Goal: Feedback & Contribution: Contribute content

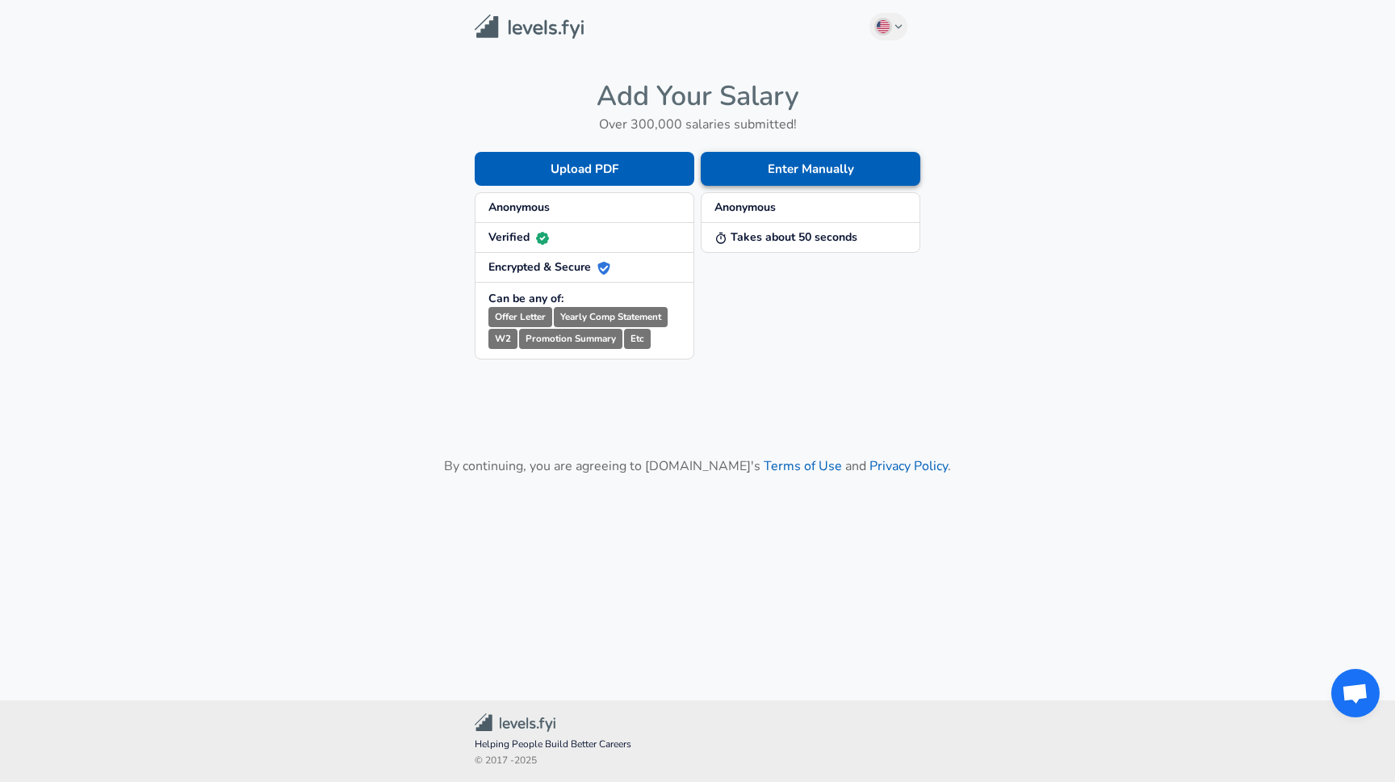
click at [776, 164] on button "Enter Manually" at bounding box center [811, 169] width 220 height 34
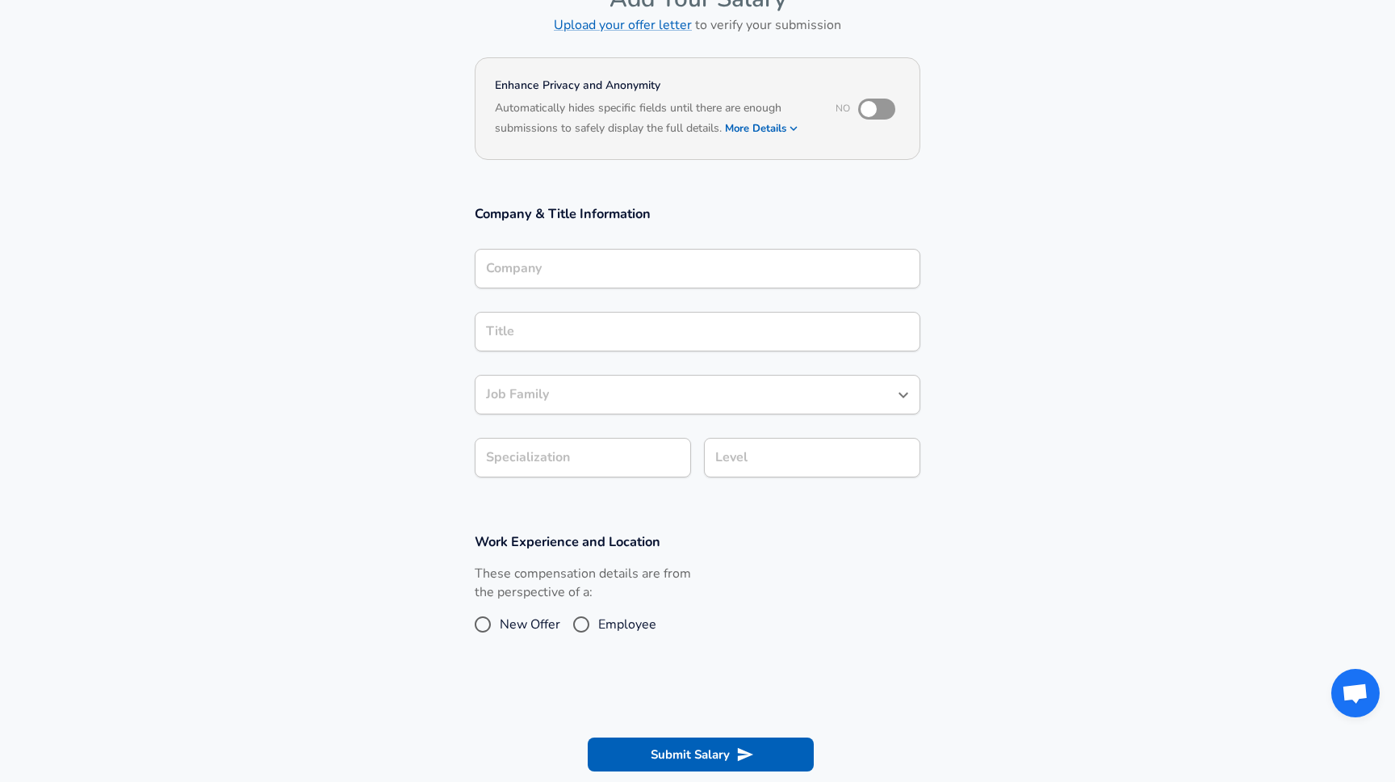
scroll to position [75, 0]
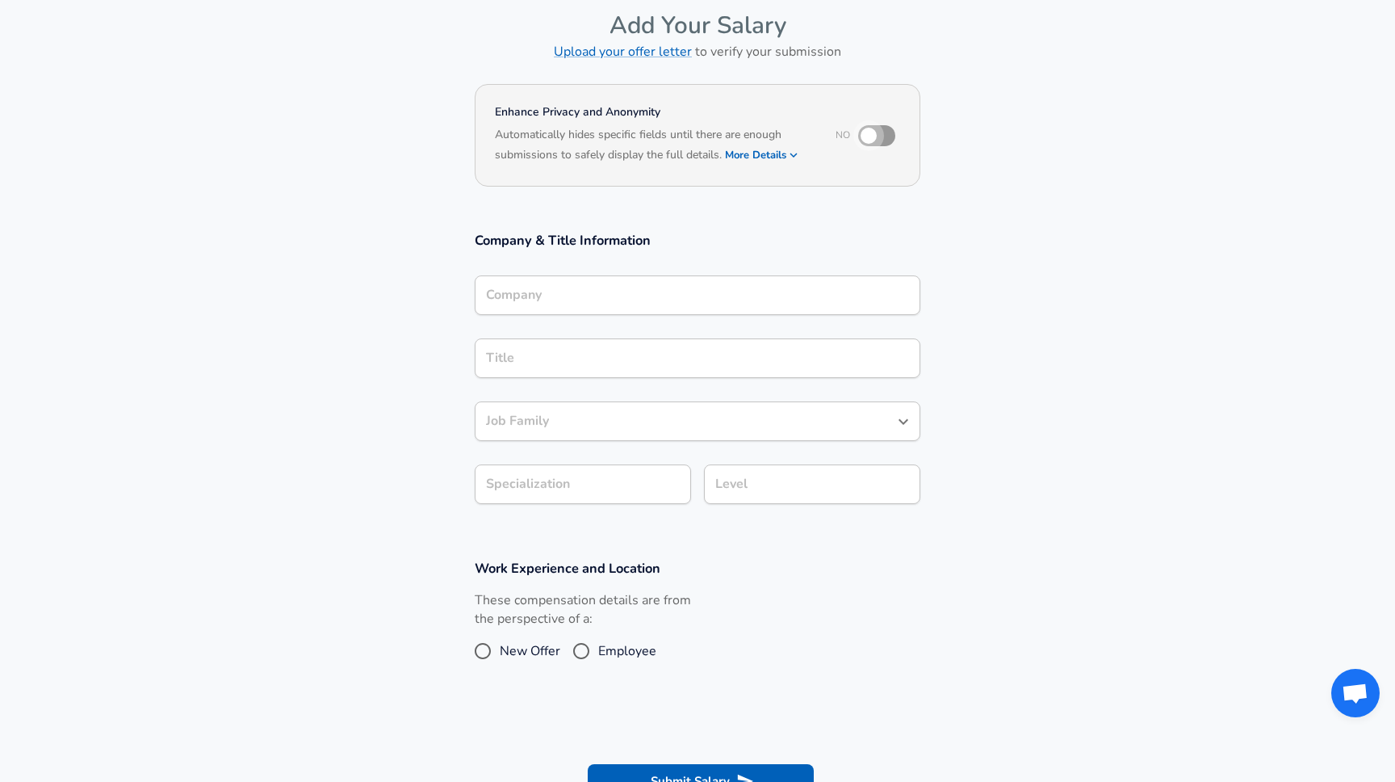
click at [885, 133] on input "checkbox" at bounding box center [869, 135] width 92 height 31
checkbox input "true"
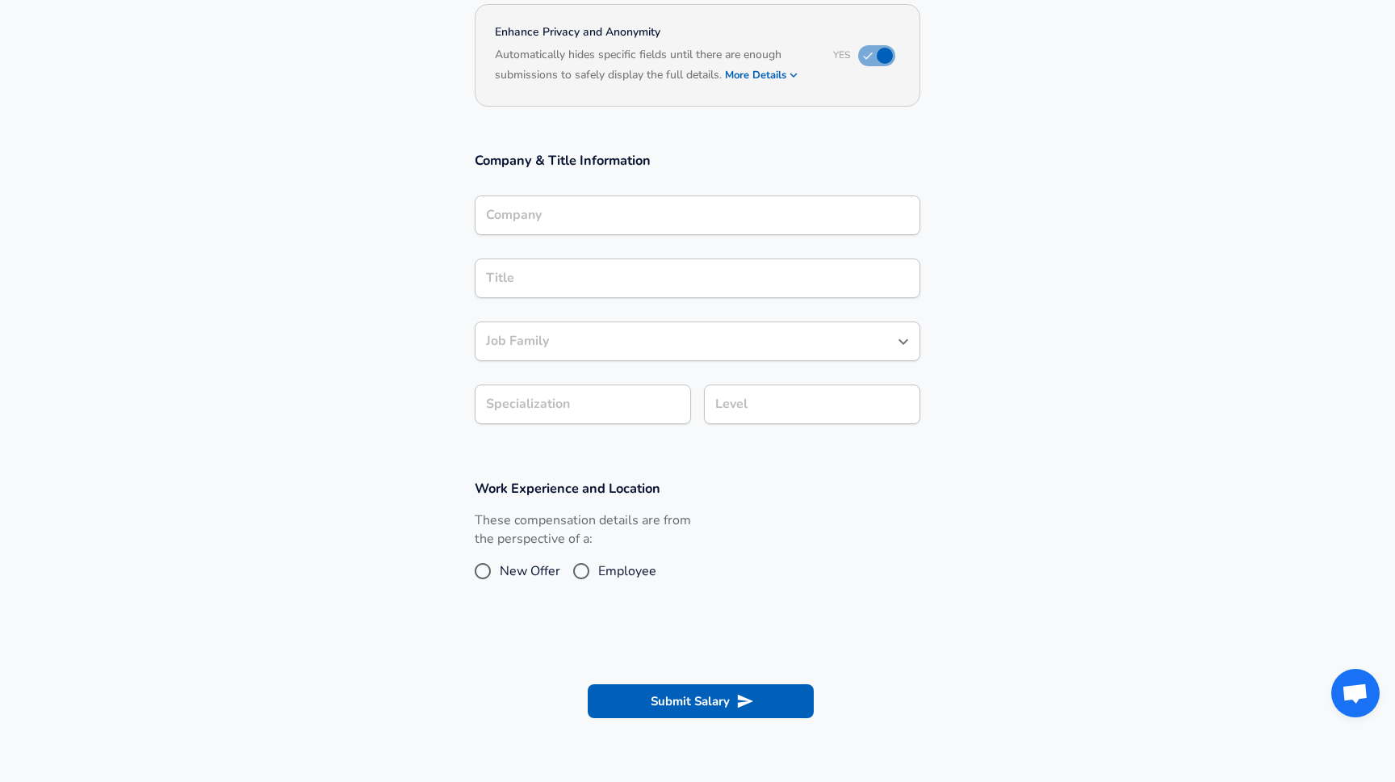
click at [589, 214] on input "Company" at bounding box center [697, 215] width 431 height 25
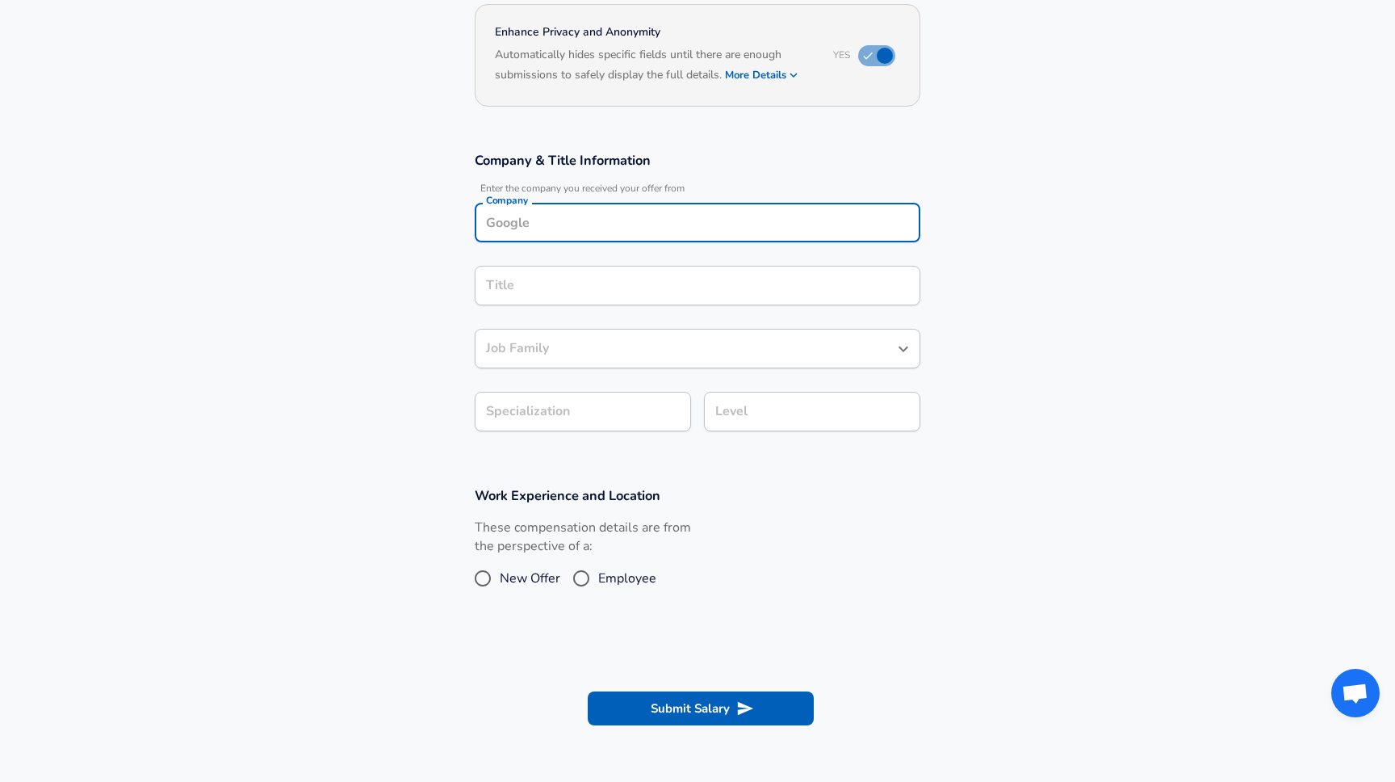
scroll to position [171, 0]
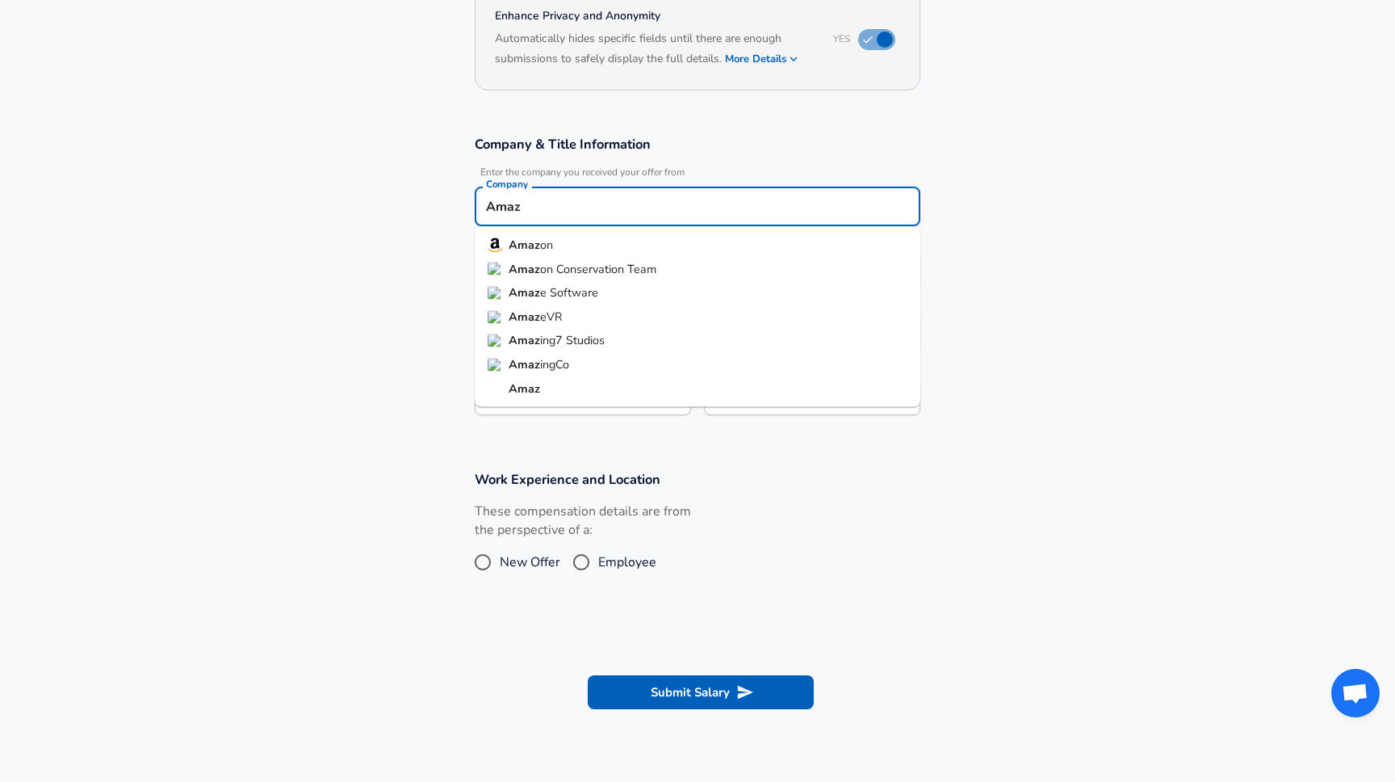
click at [589, 240] on li "Amaz on" at bounding box center [698, 245] width 446 height 24
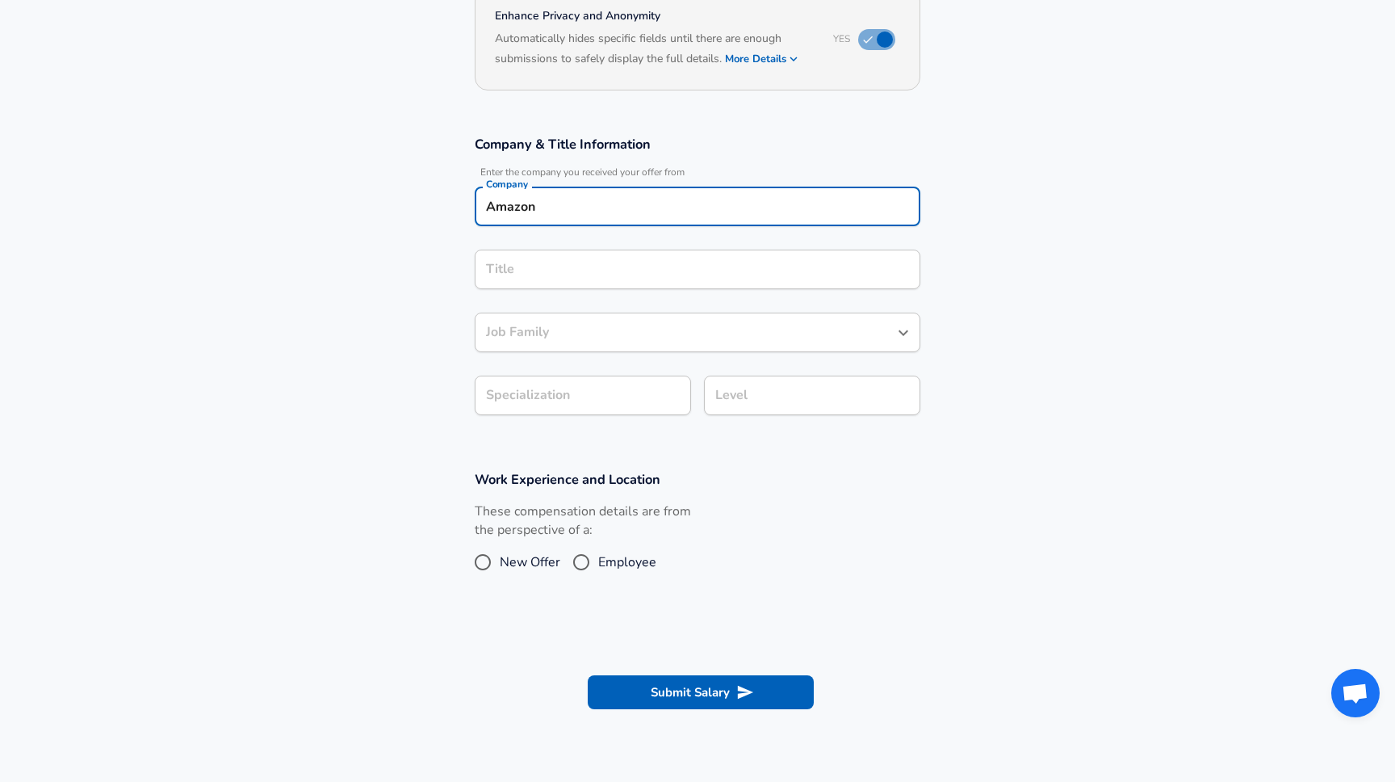
type input "Amazon"
click at [581, 258] on input "Title" at bounding box center [697, 269] width 431 height 25
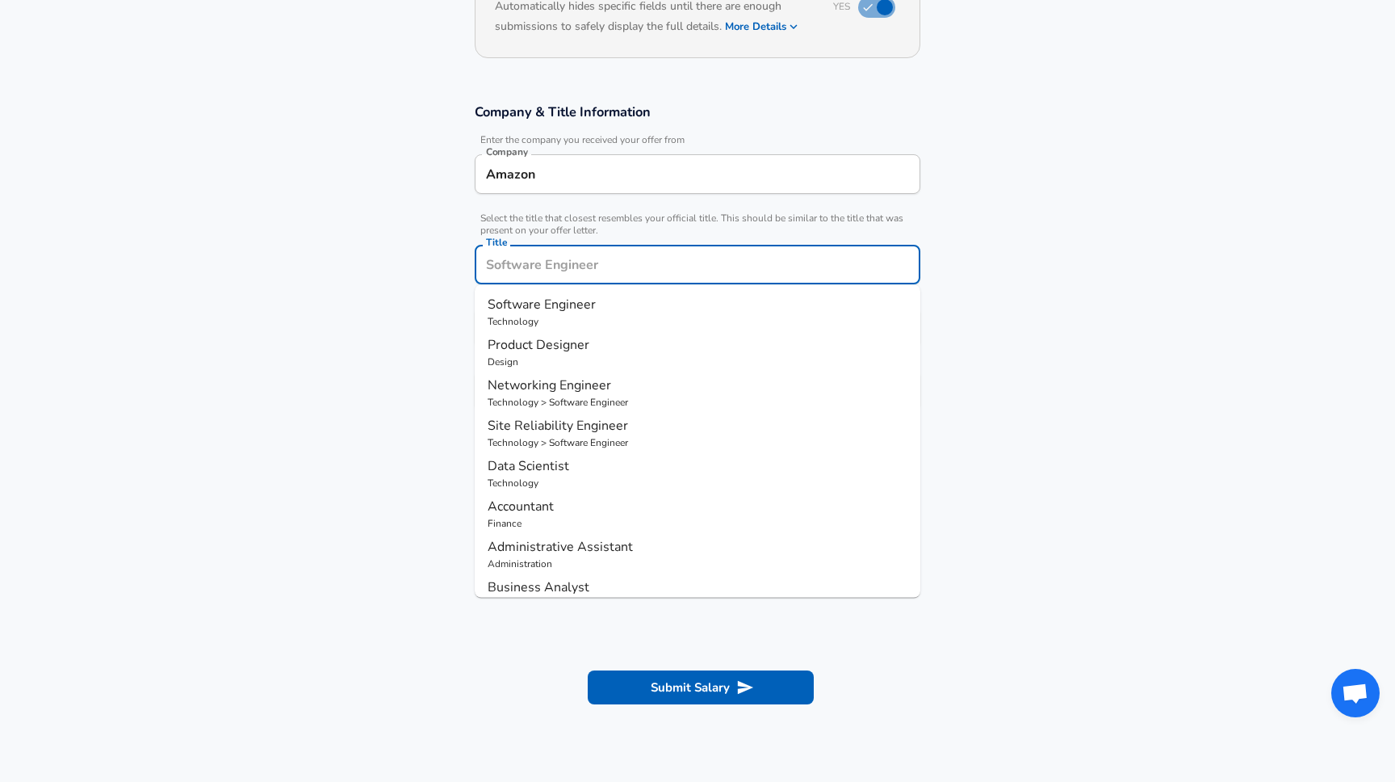
click at [579, 299] on span "Software Engineer" at bounding box center [542, 305] width 108 height 18
type input "Software Engineer"
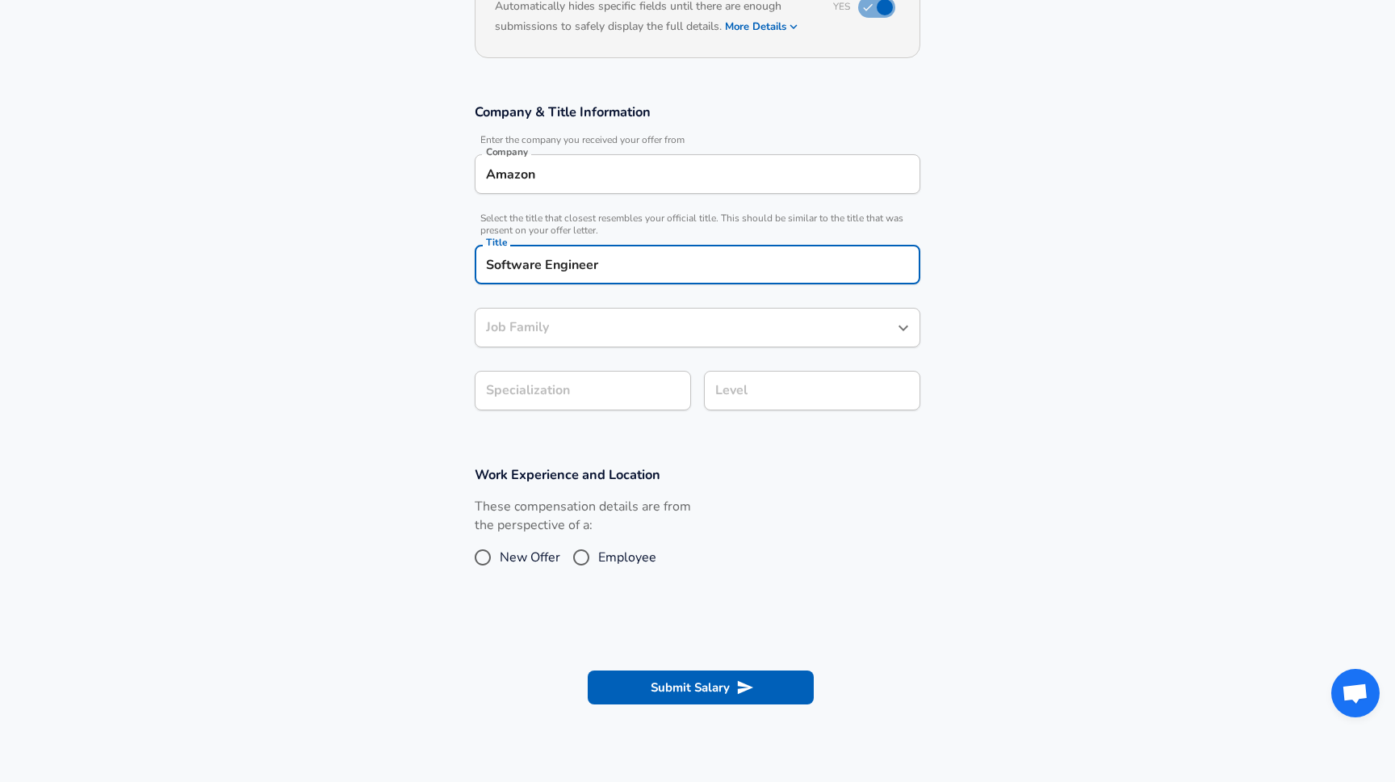
type input "Software Engineer"
click at [569, 325] on input "Software Engineer" at bounding box center [685, 327] width 407 height 25
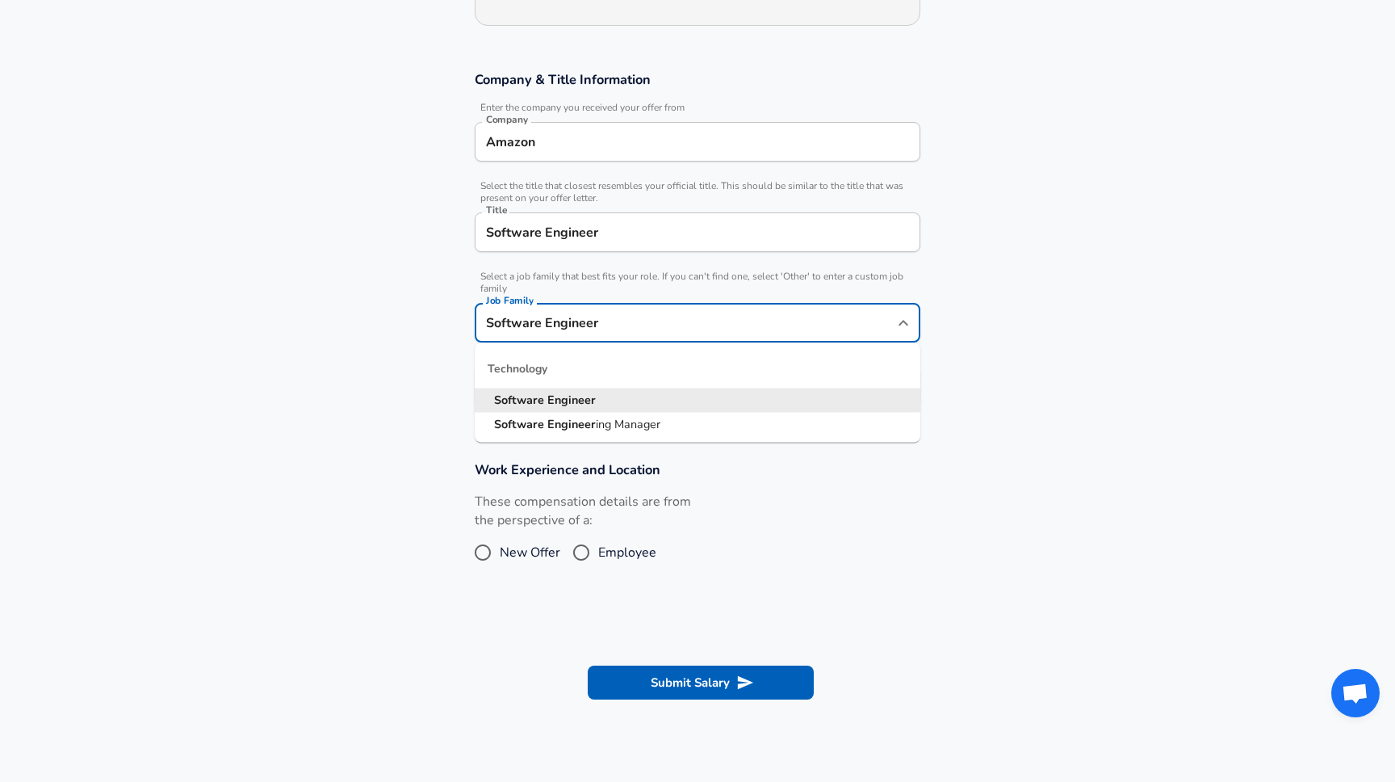
click at [399, 363] on section "Company & Title Information Enter the company you received your offer from Comp…" at bounding box center [697, 247] width 1395 height 390
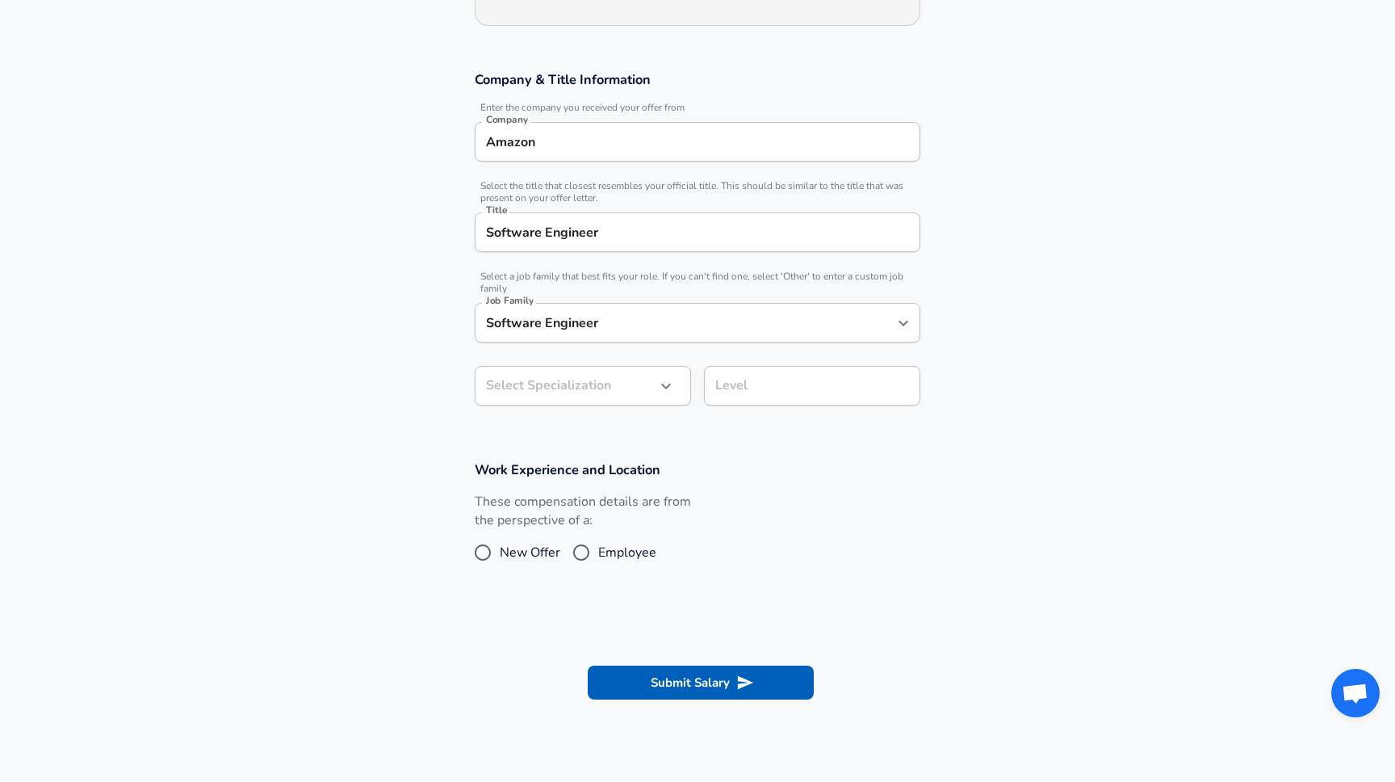
click at [556, 373] on body "English ([GEOGRAPHIC_DATA]) Change Restart Add Your Salary Upload your offer le…" at bounding box center [697, 155] width 1395 height 782
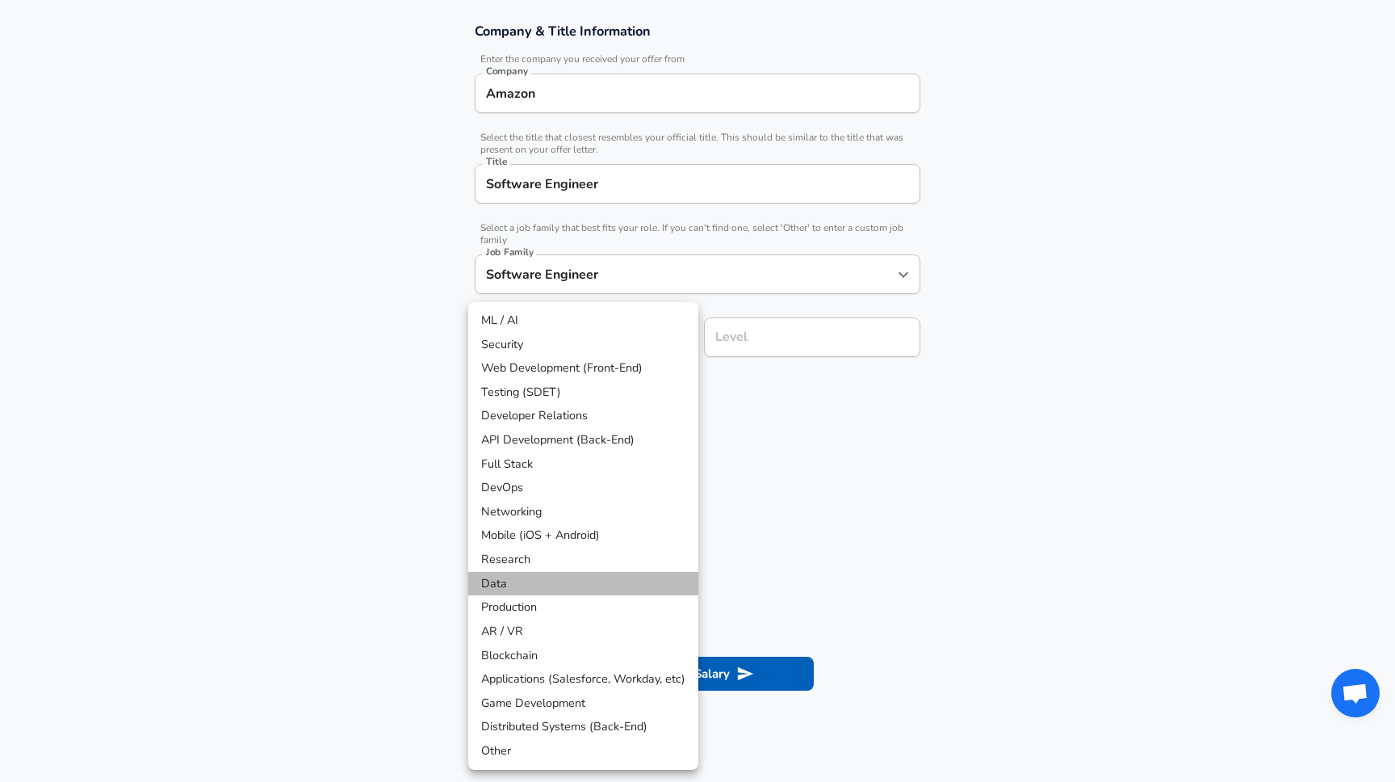
click at [528, 583] on li "Data" at bounding box center [583, 584] width 230 height 24
type input "Data"
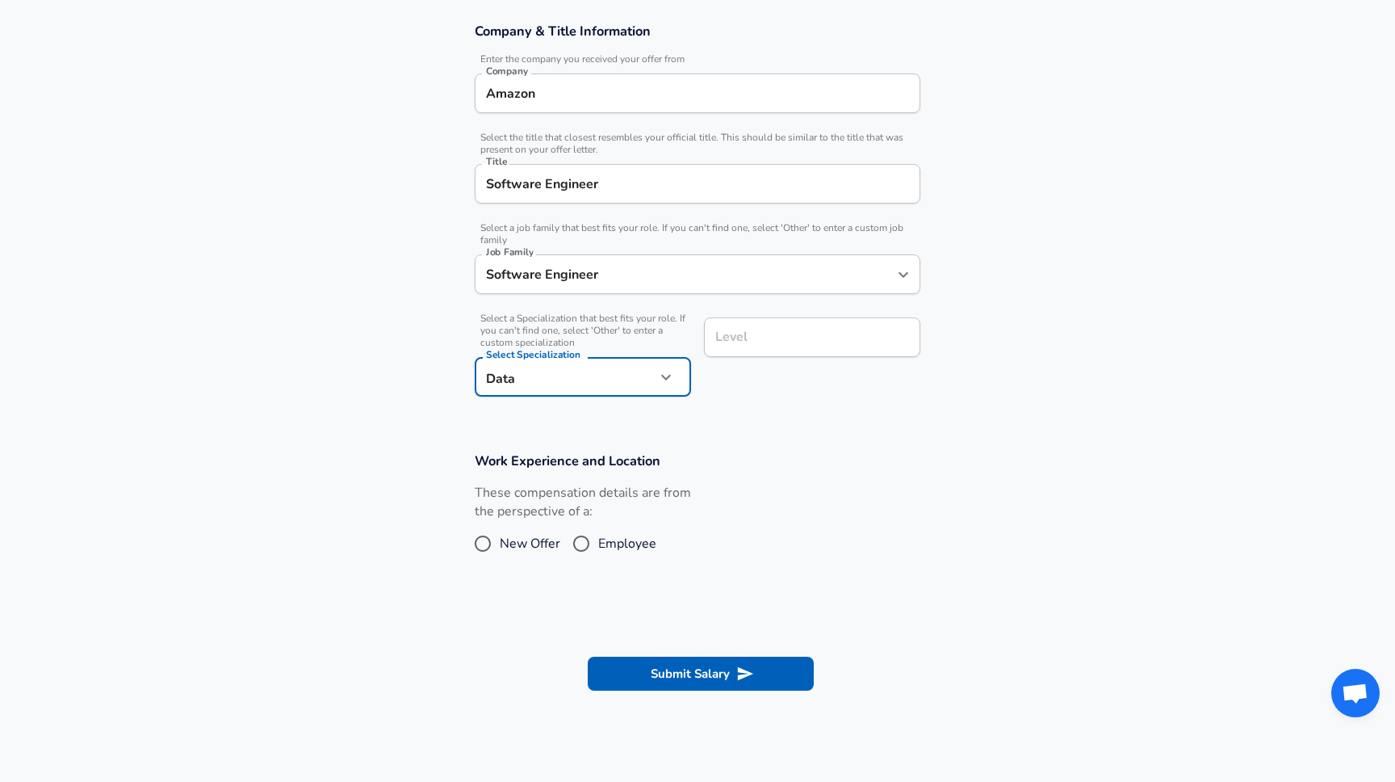
click at [724, 343] on input "Level" at bounding box center [812, 337] width 202 height 25
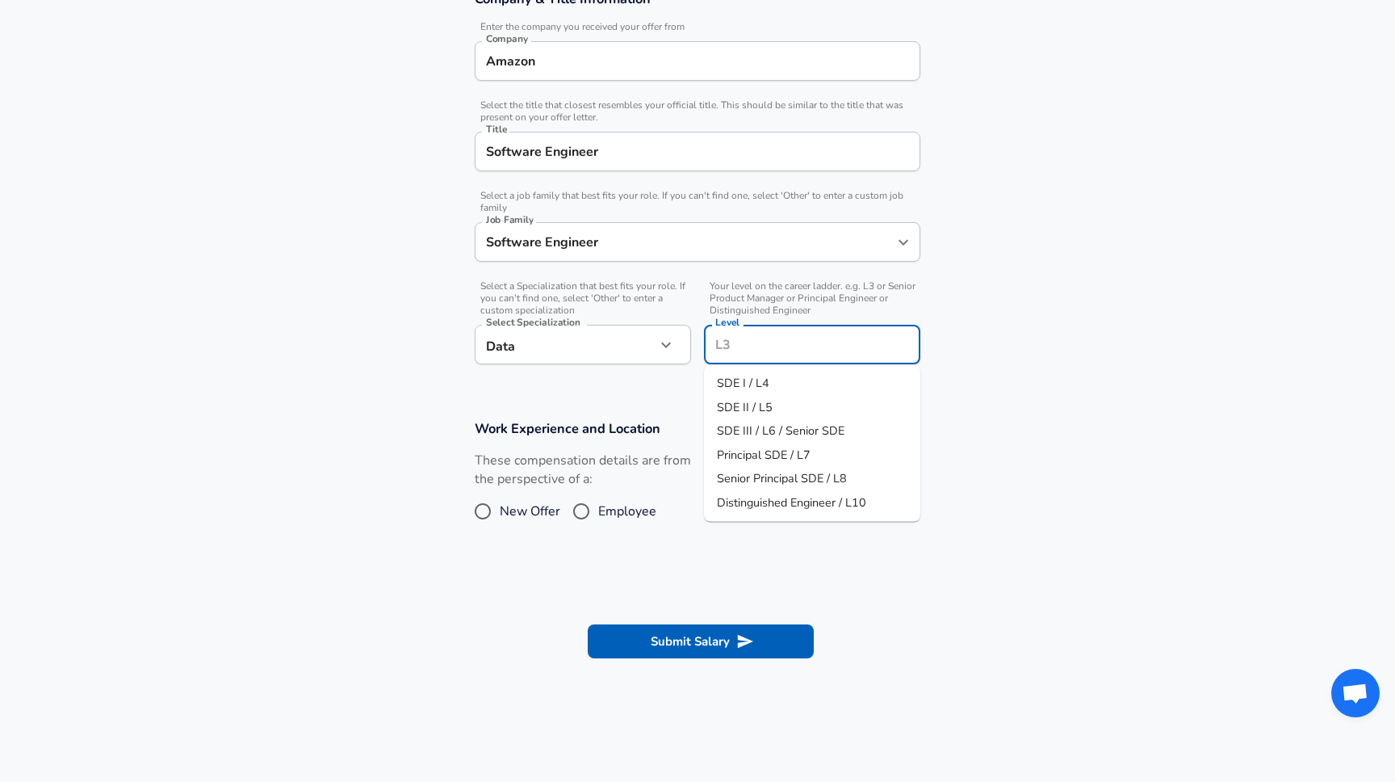
click at [760, 405] on span "SDE II / L5" at bounding box center [745, 406] width 56 height 16
type input "SDE II / L5"
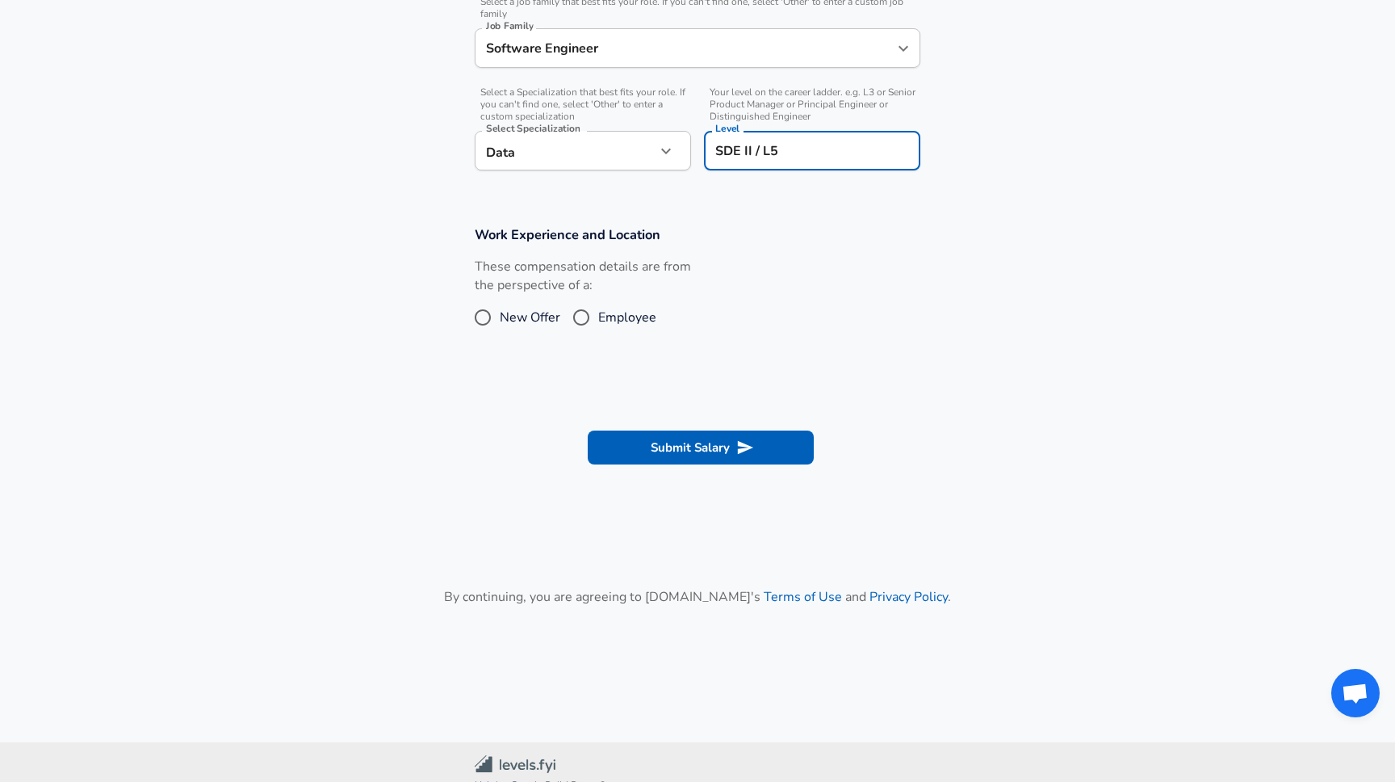
scroll to position [512, 0]
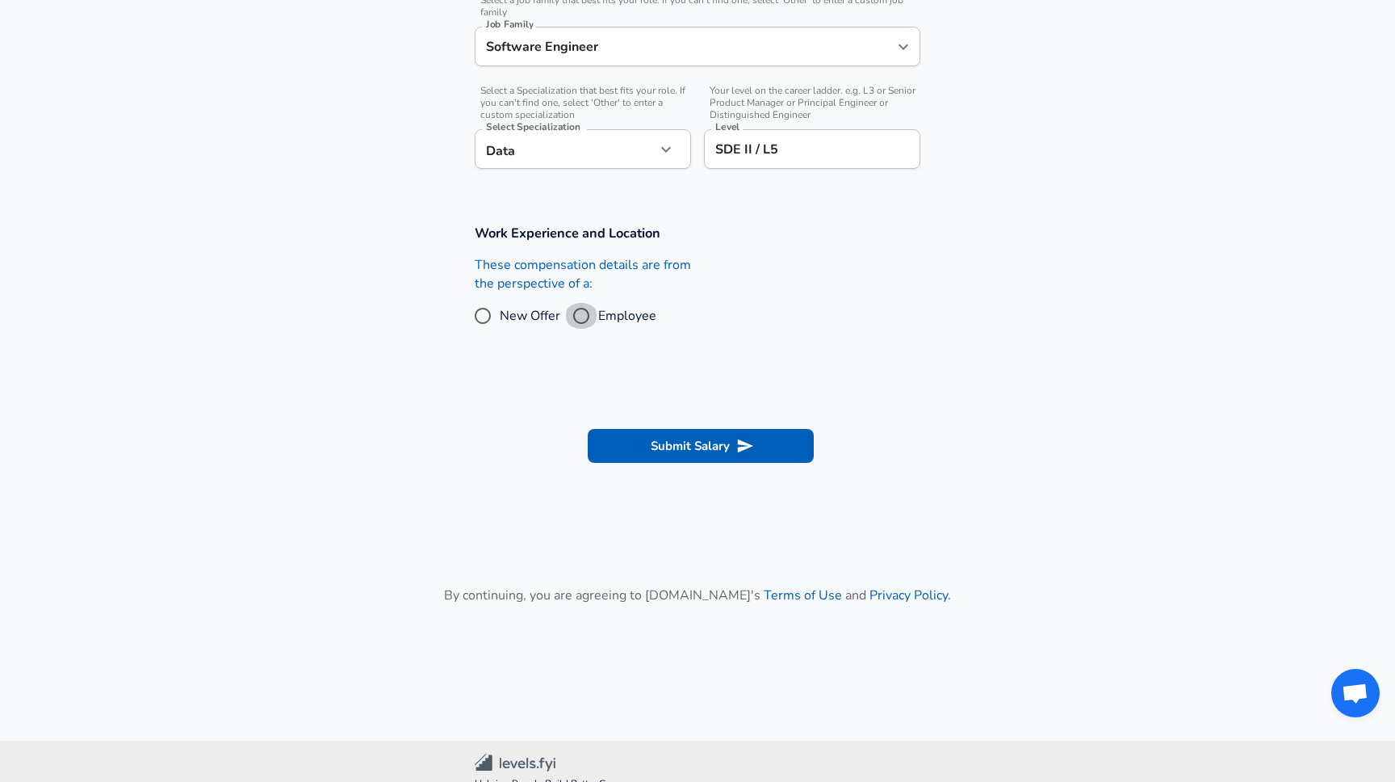
click at [584, 313] on input "Employee" at bounding box center [581, 316] width 34 height 26
radio input "true"
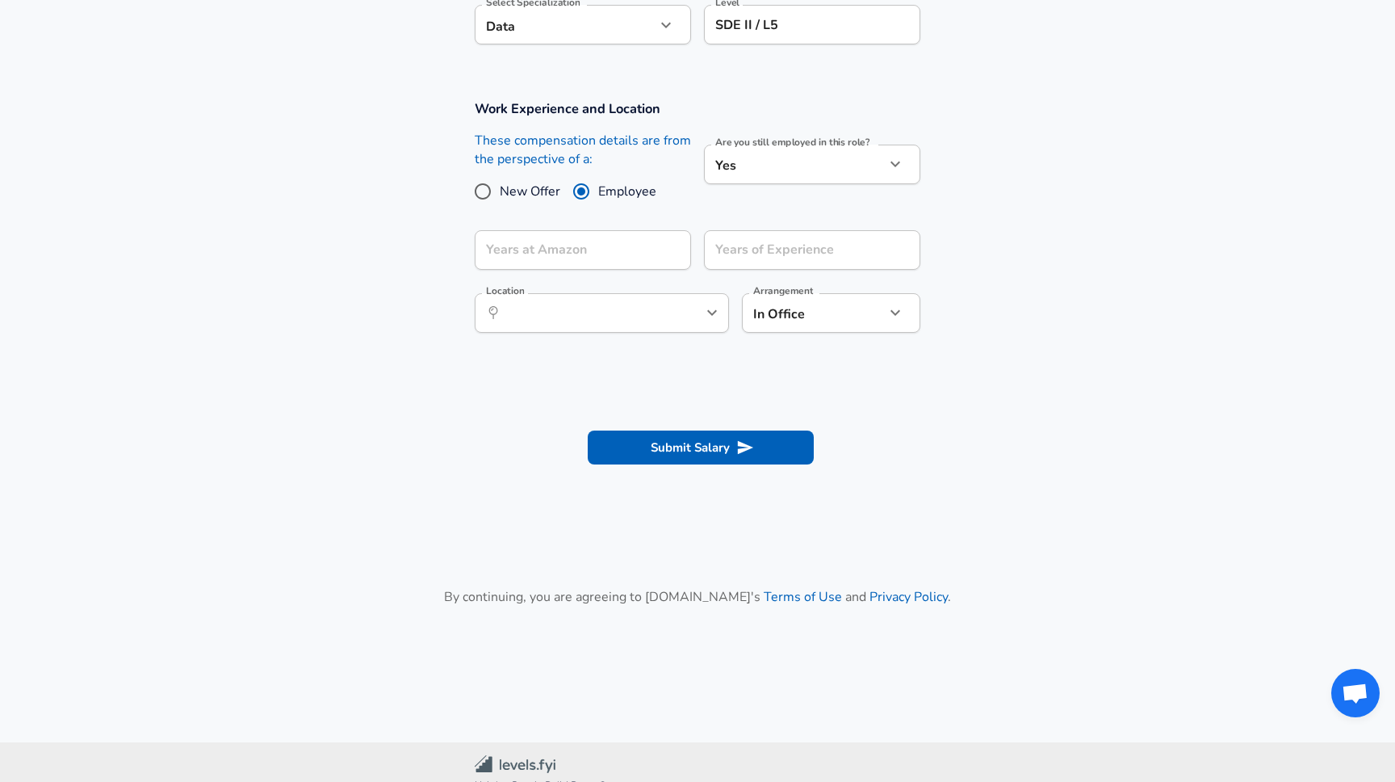
scroll to position [656, 0]
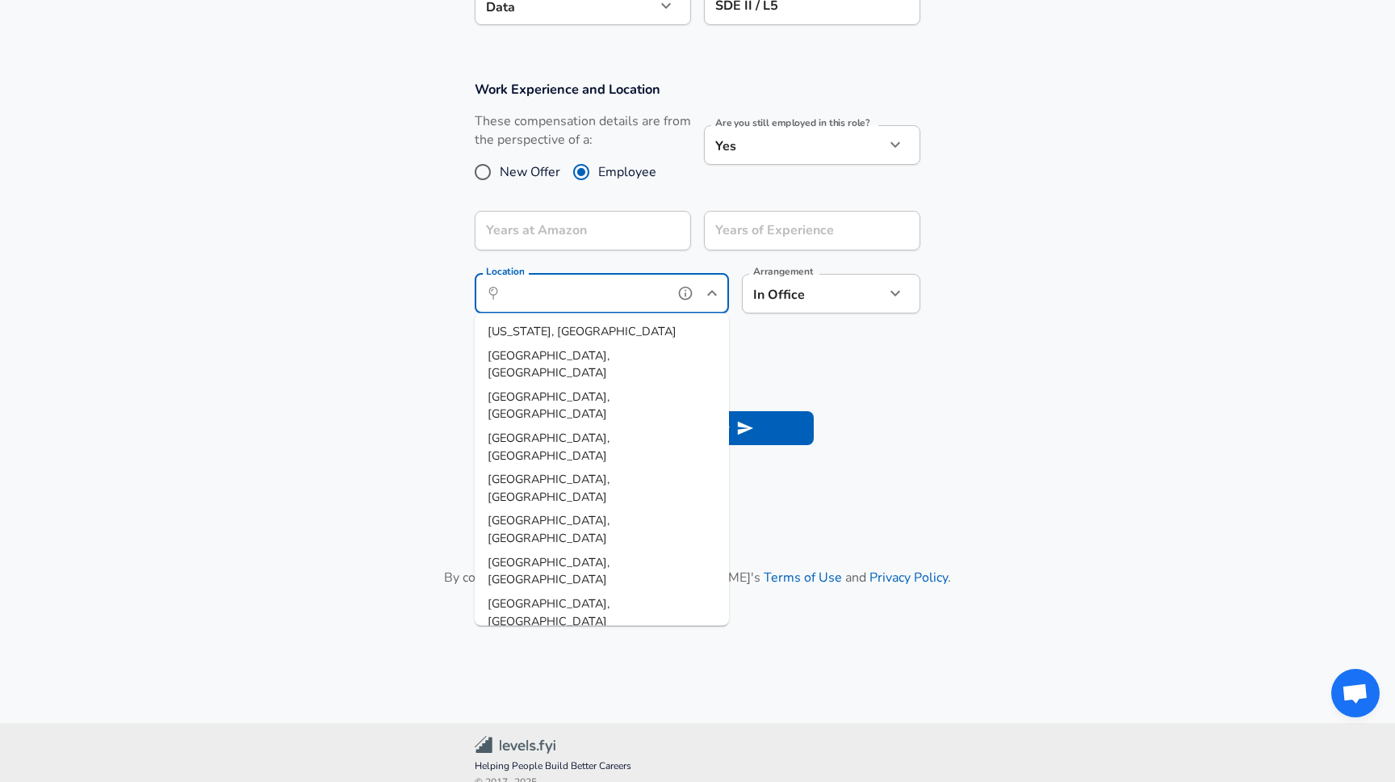
click at [625, 285] on input "Location" at bounding box center [584, 293] width 166 height 25
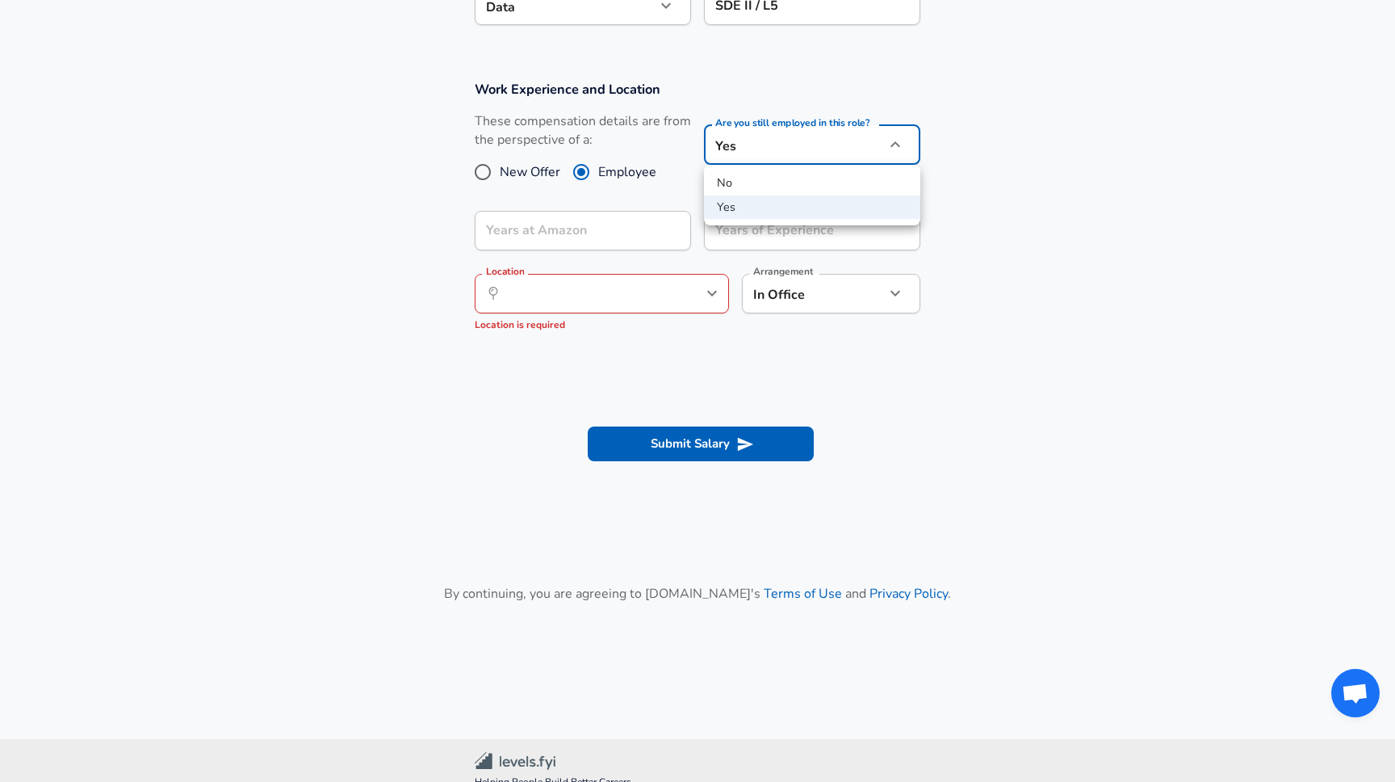
click at [752, 187] on li "No" at bounding box center [812, 183] width 216 height 24
type input "no"
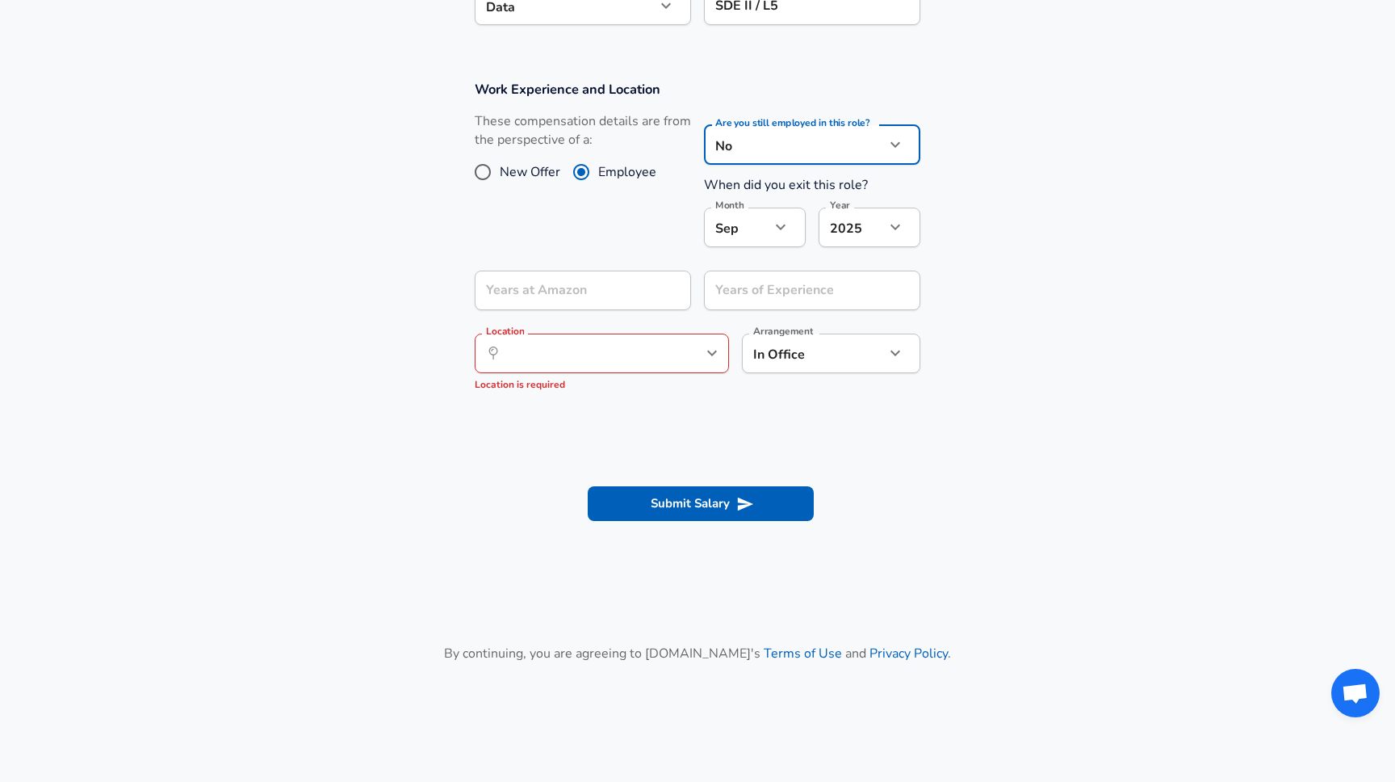
click at [526, 312] on div "Years at Amazon Years at [GEOGRAPHIC_DATA]" at bounding box center [583, 293] width 216 height 44
click at [550, 300] on input "Years at Amazon as of [DATE]" at bounding box center [565, 291] width 181 height 40
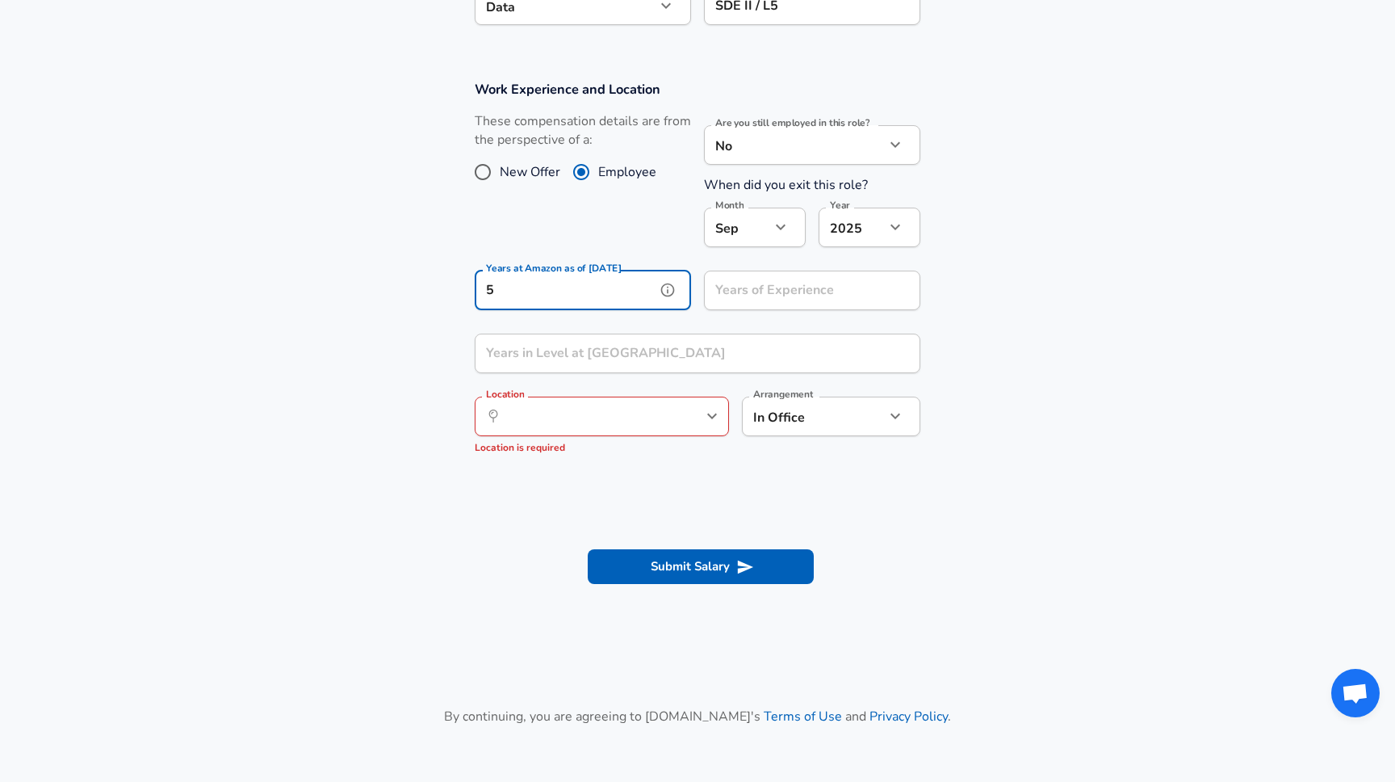
type input "5"
click at [719, 286] on input "Years of Experience" at bounding box center [794, 291] width 181 height 40
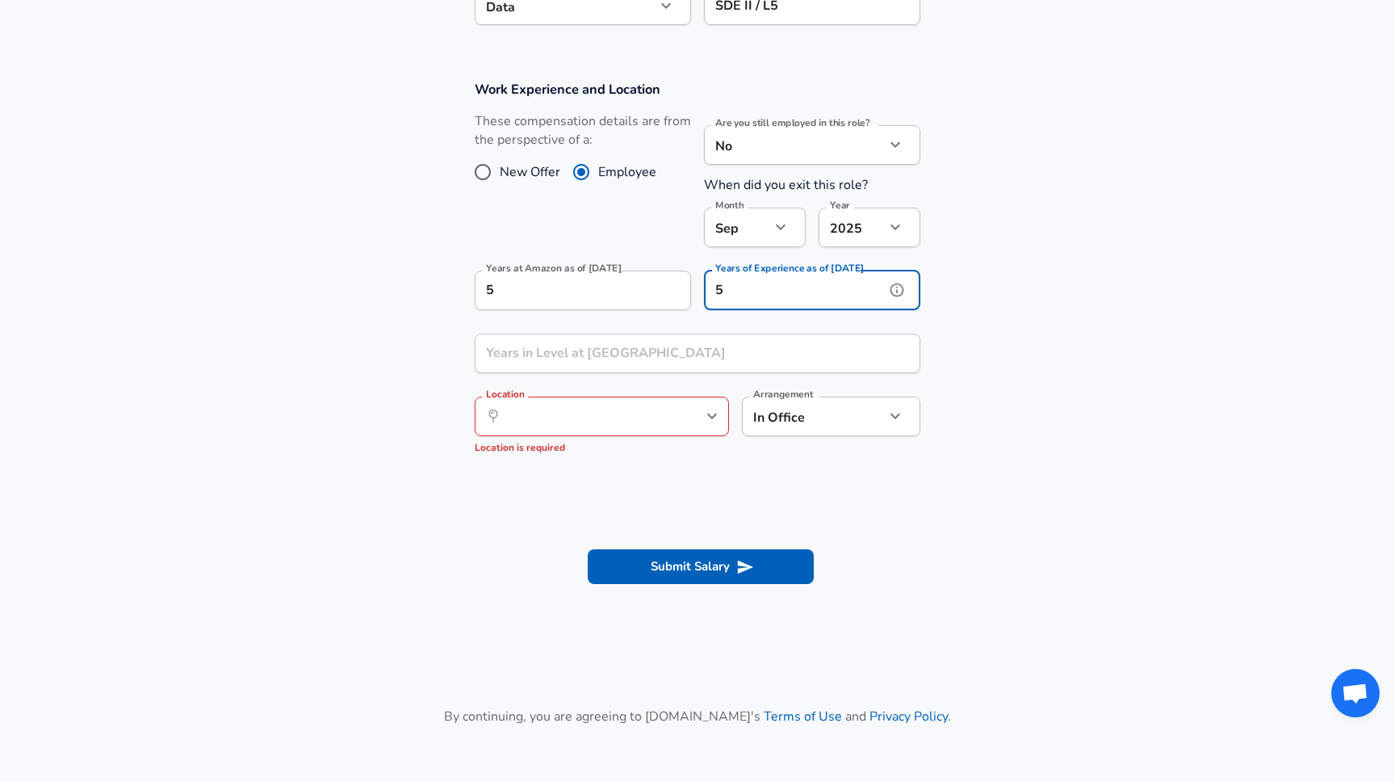
type input "5"
click at [253, 407] on section "Work Experience and Location These compensation details are from the perspectiv…" at bounding box center [697, 274] width 1395 height 426
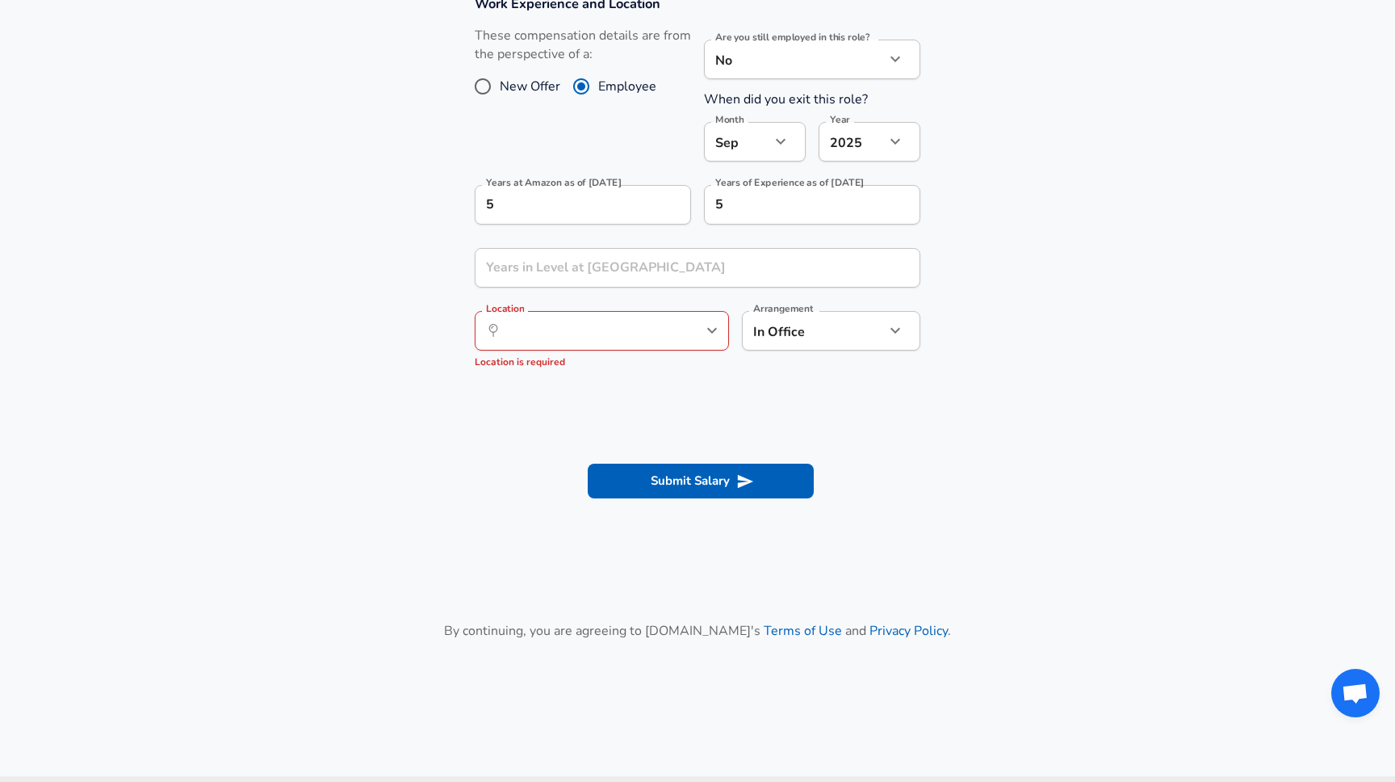
scroll to position [745, 0]
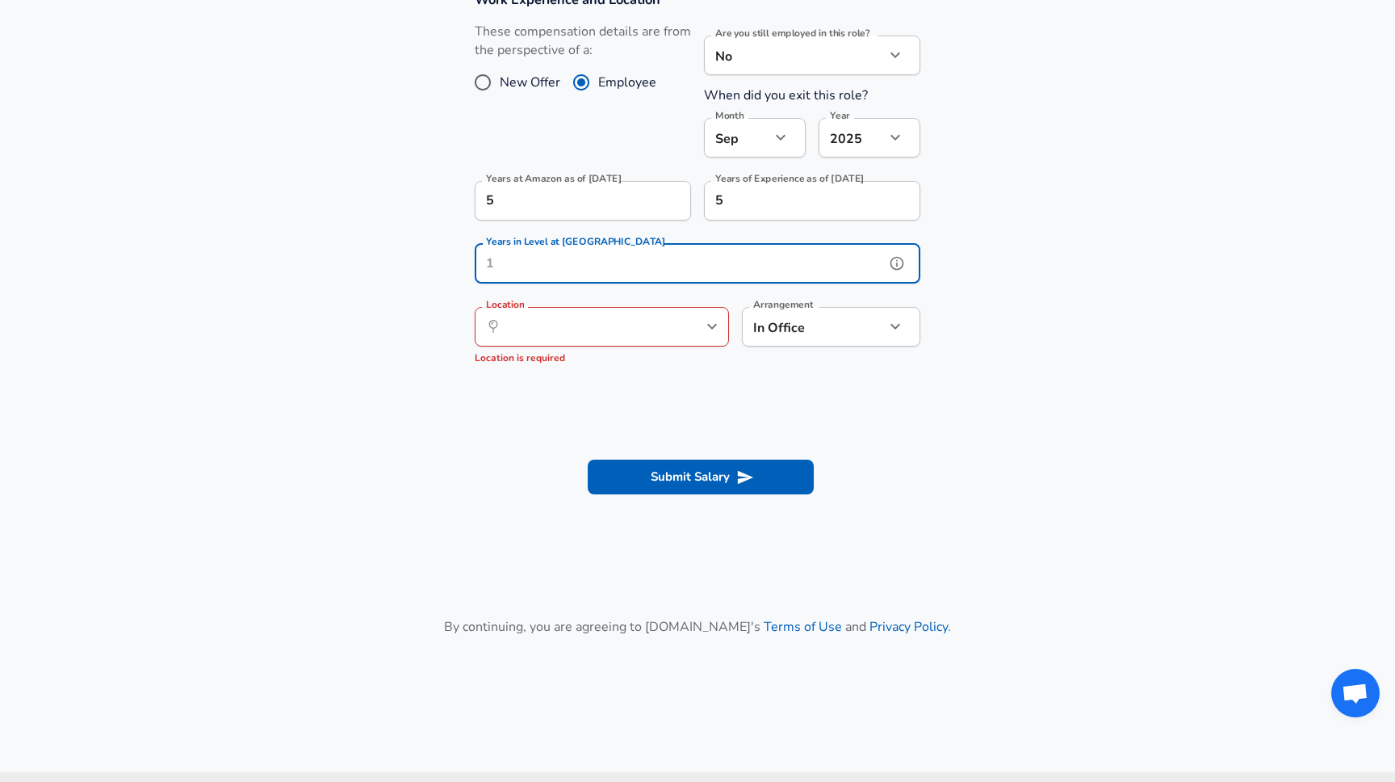
click at [492, 259] on input "Years in Level at [GEOGRAPHIC_DATA]" at bounding box center [680, 264] width 410 height 40
click at [529, 350] on div "Location ​ Location Location is required" at bounding box center [602, 337] width 254 height 60
type input "2"
click at [534, 271] on input "2" at bounding box center [680, 264] width 410 height 40
click at [508, 315] on input "Location" at bounding box center [584, 326] width 166 height 25
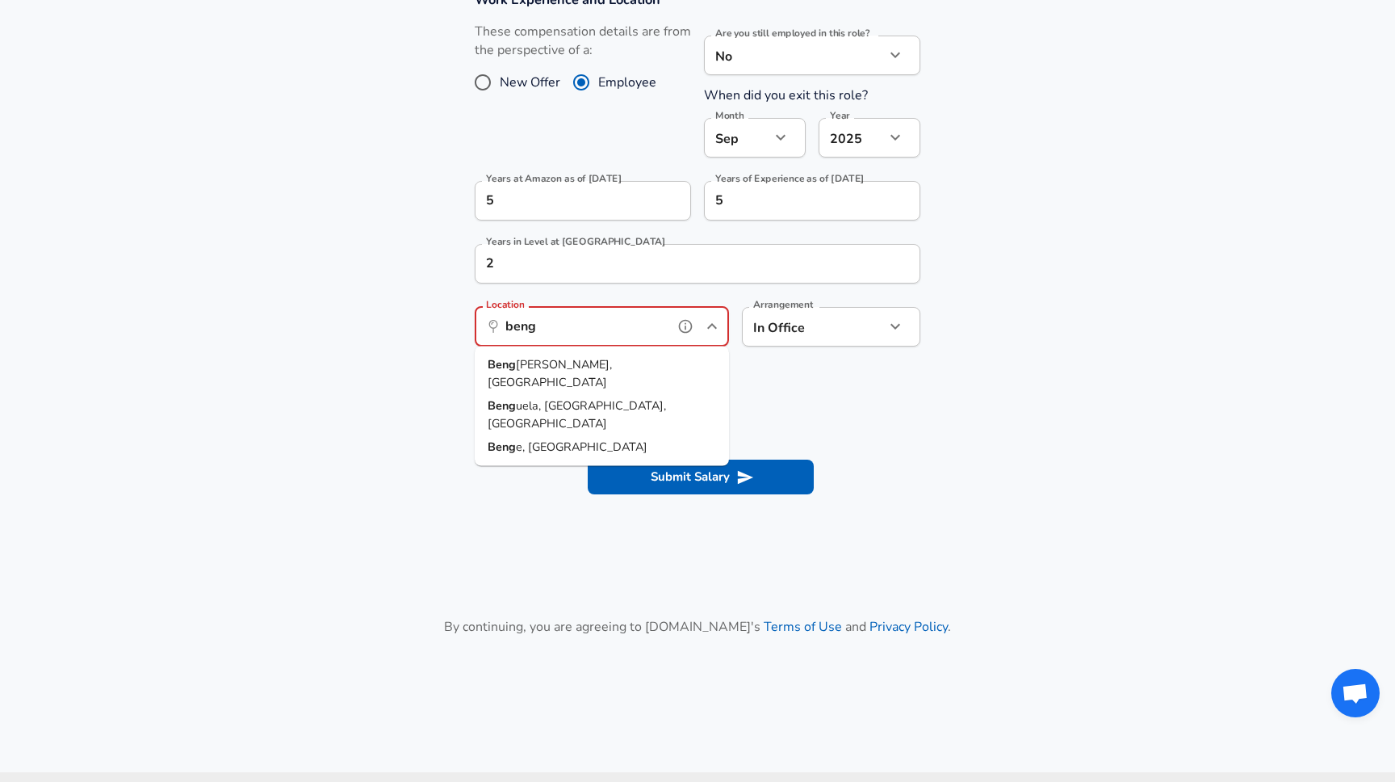
click at [523, 359] on span "[PERSON_NAME], [GEOGRAPHIC_DATA]" at bounding box center [550, 373] width 124 height 34
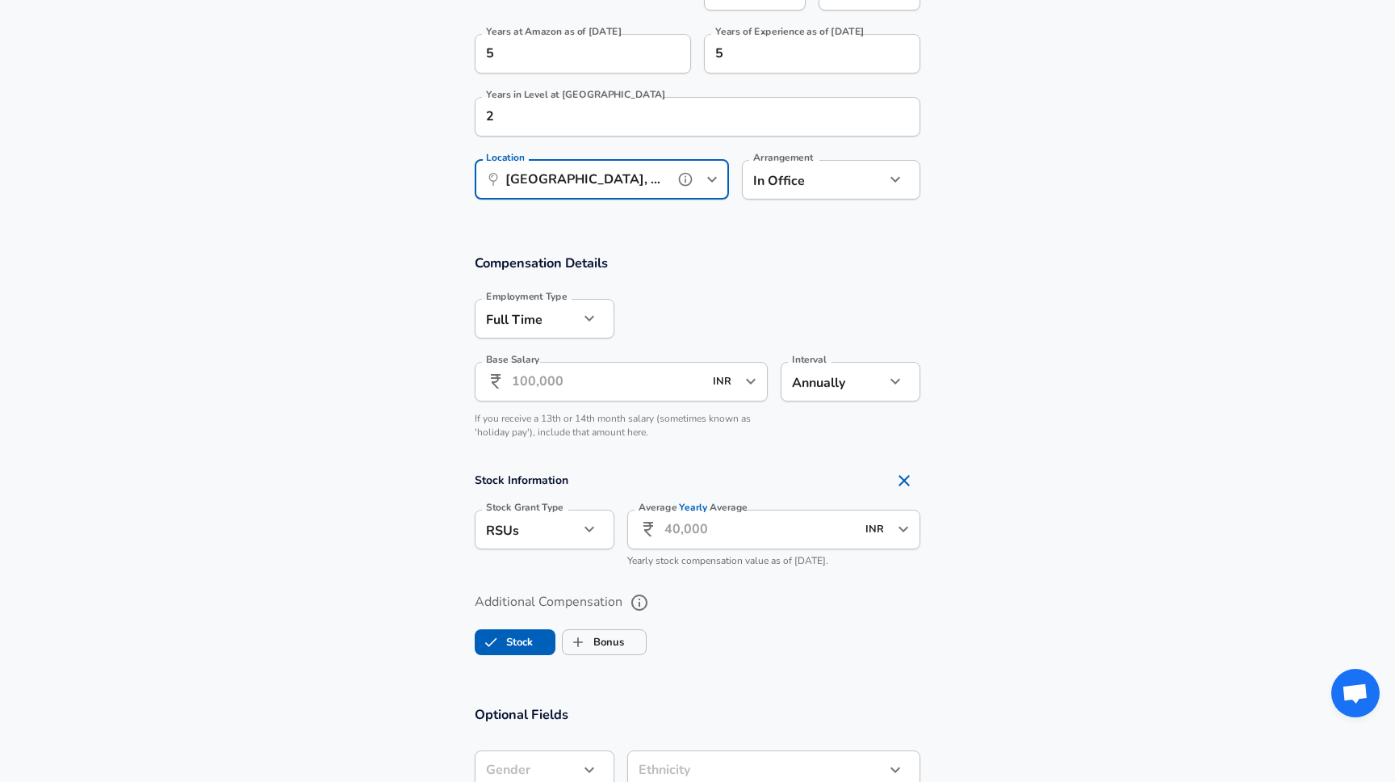
scroll to position [954, 0]
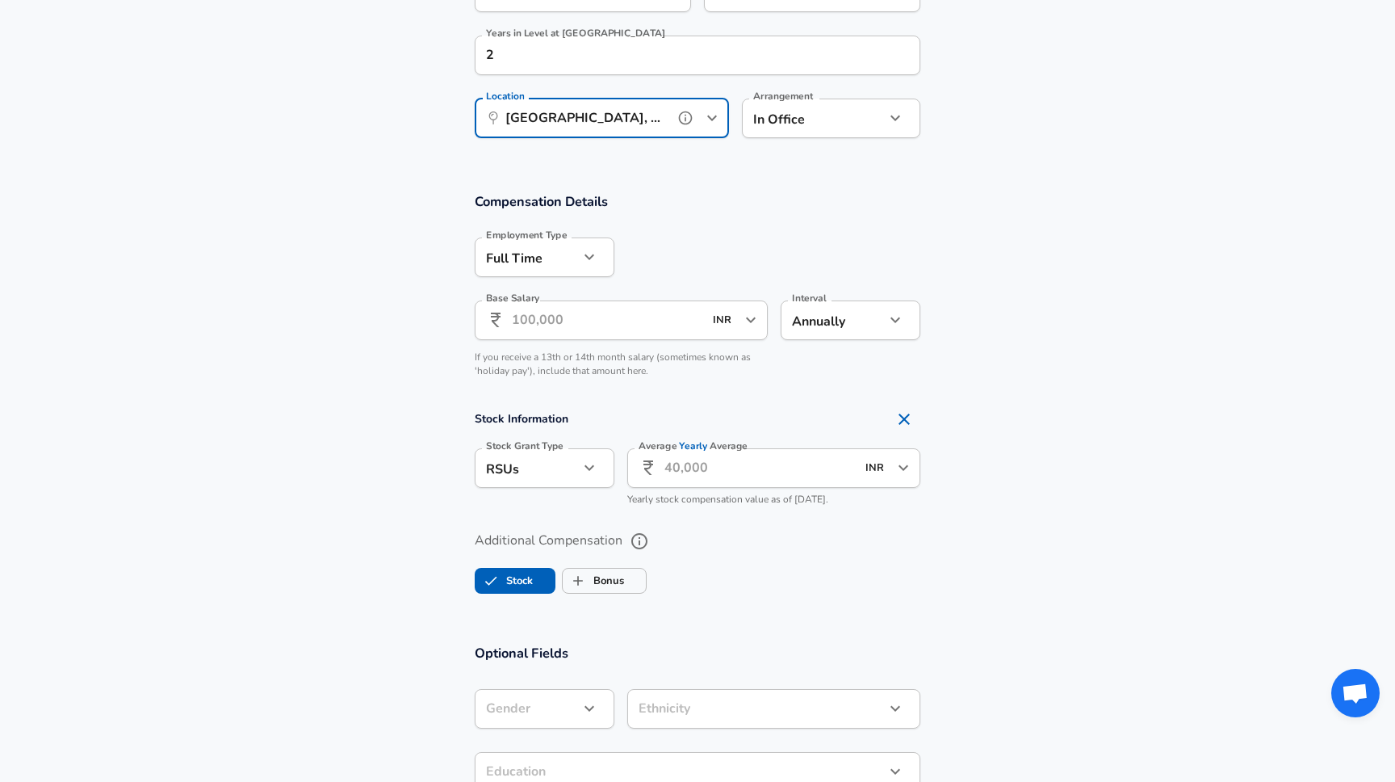
type input "[GEOGRAPHIC_DATA], [GEOGRAPHIC_DATA], [GEOGRAPHIC_DATA]"
click at [596, 311] on input "Base Salary" at bounding box center [607, 320] width 191 height 40
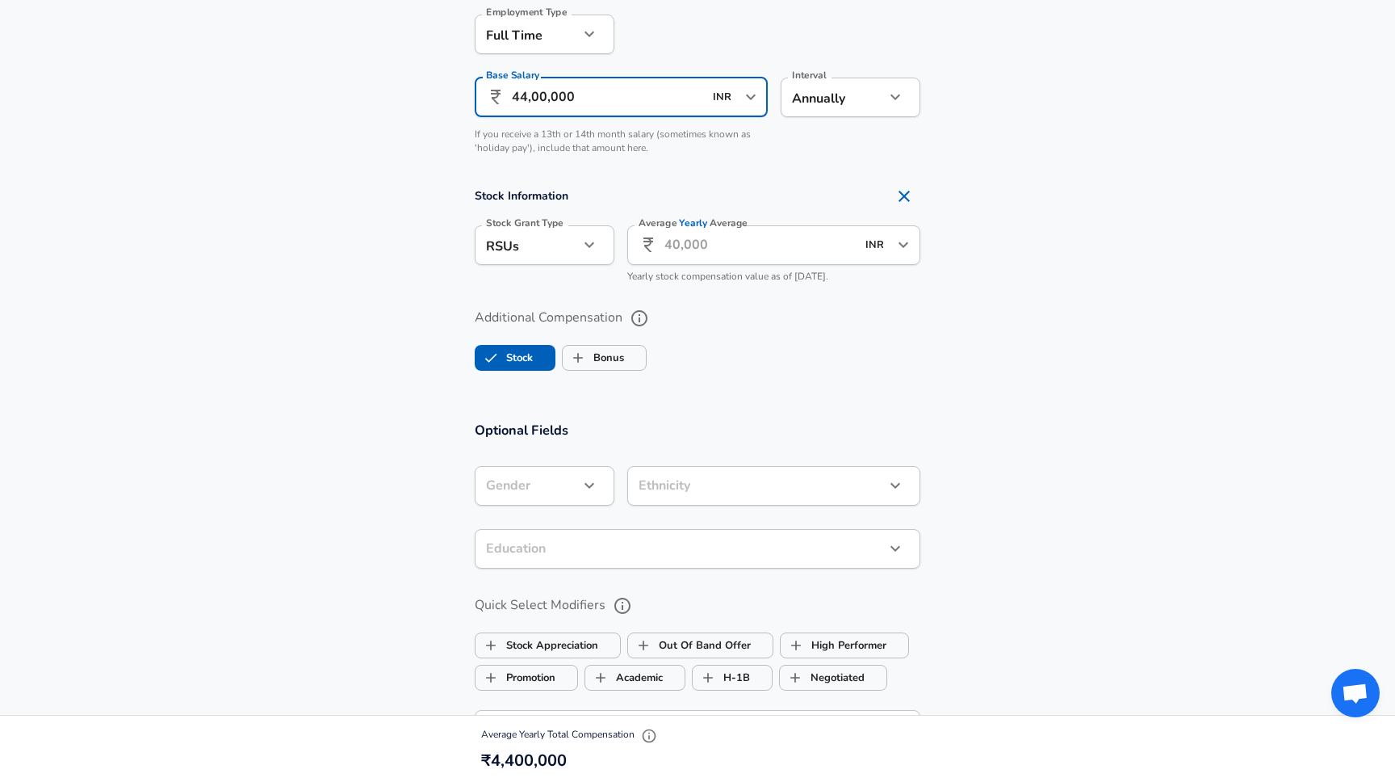
scroll to position [1179, 0]
type input "44,00,000"
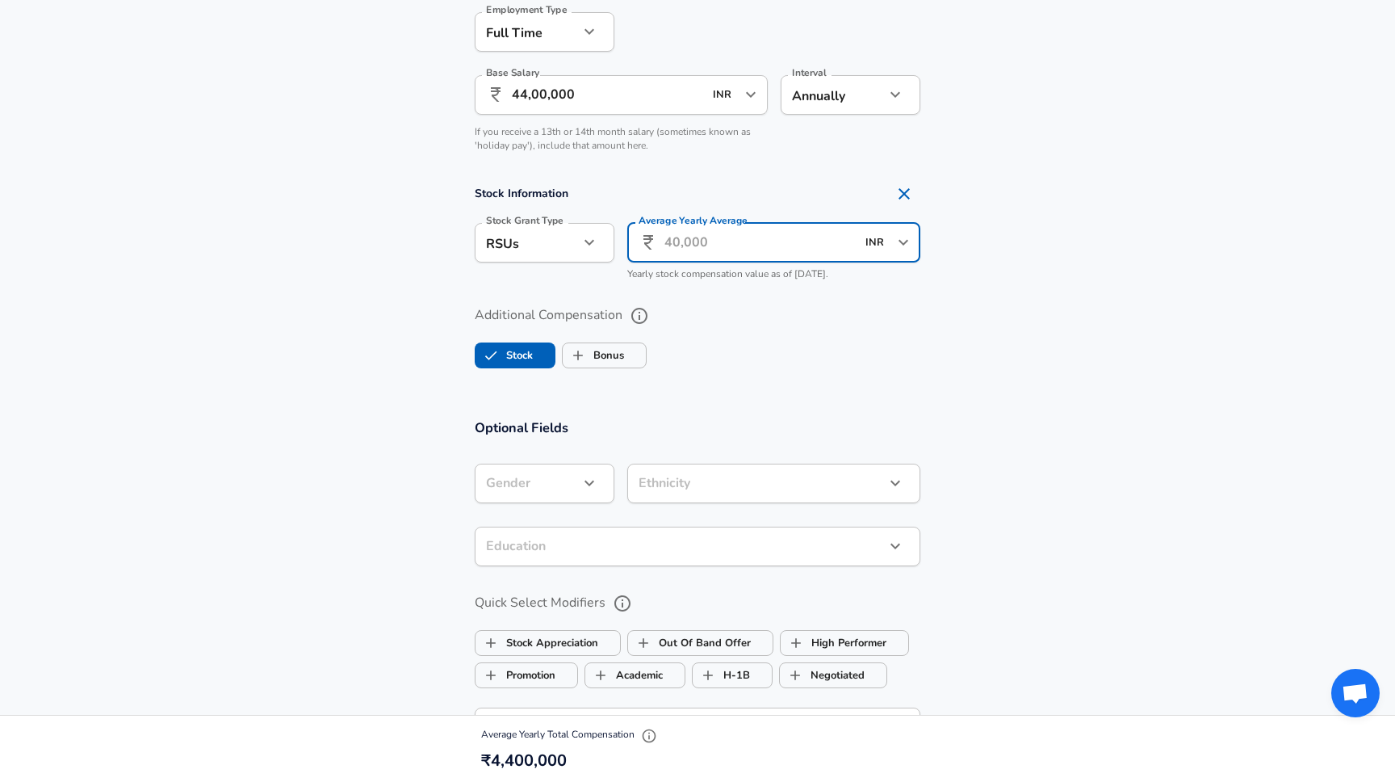
click at [719, 249] on input "Average Yearly Average" at bounding box center [760, 243] width 191 height 40
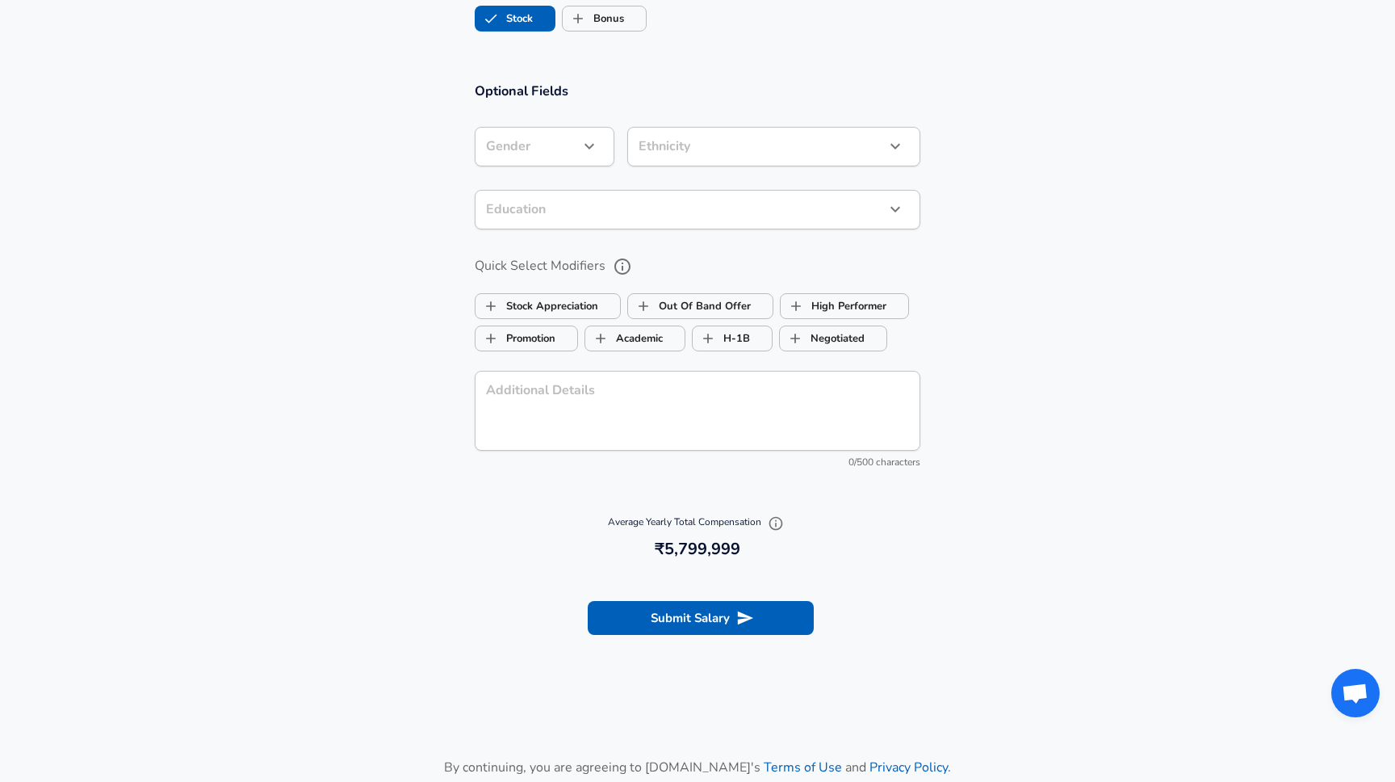
scroll to position [1522, 0]
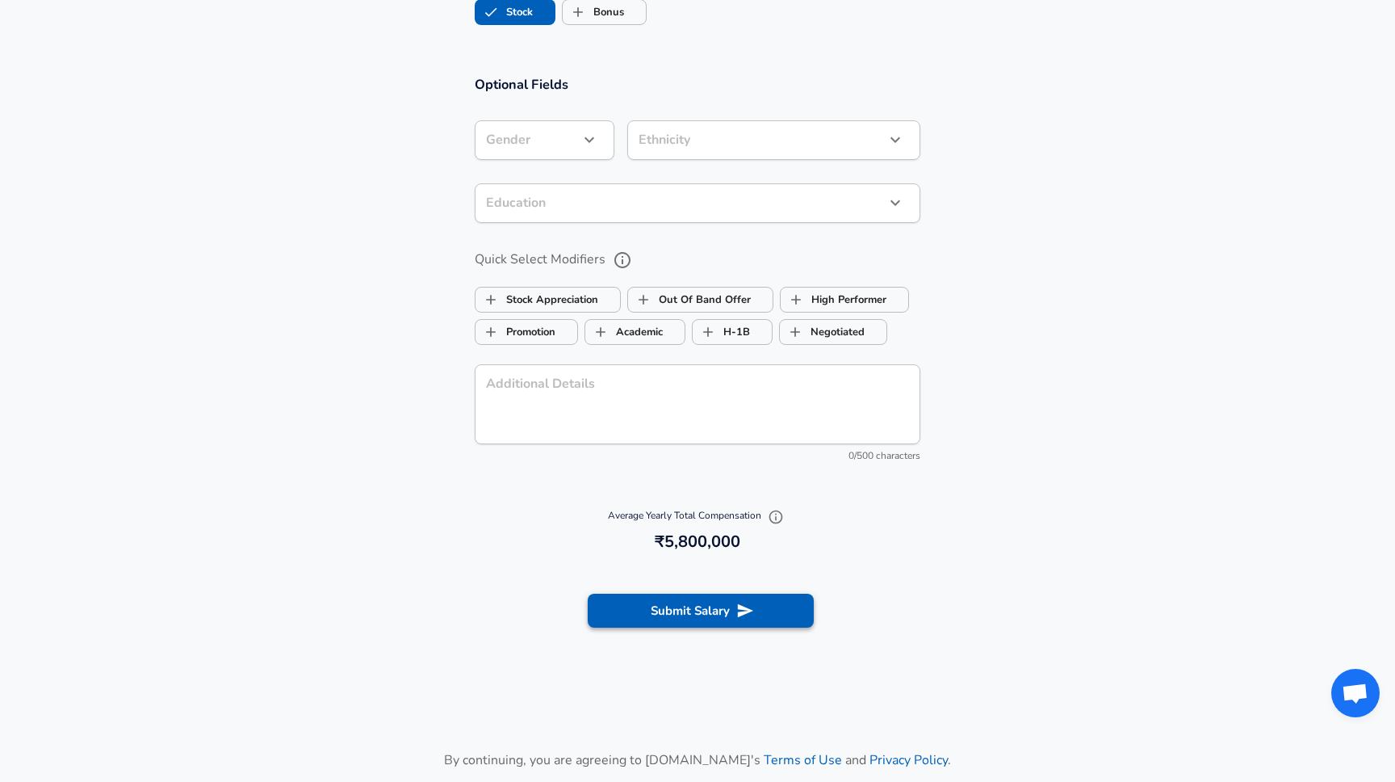
type input "14,00,000"
click at [706, 601] on button "Submit Salary" at bounding box center [701, 611] width 226 height 34
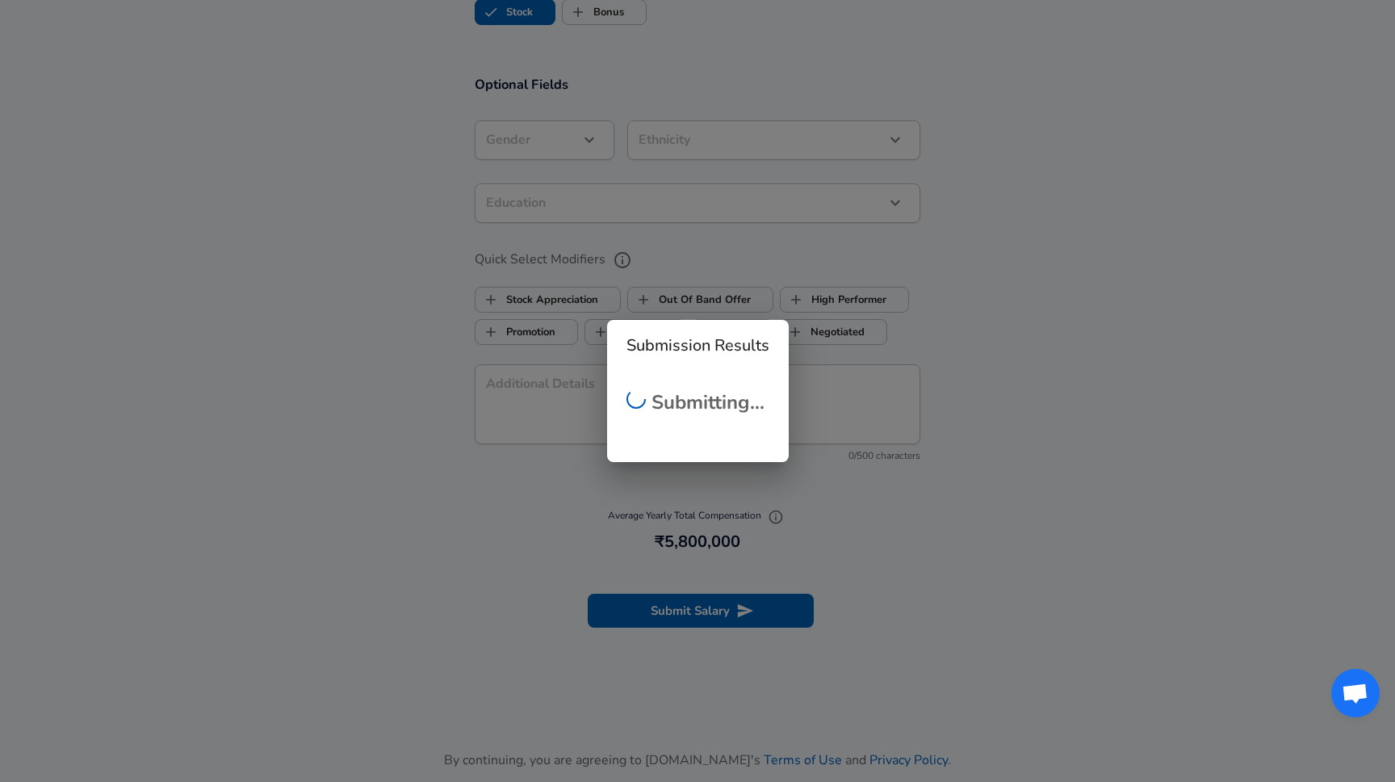
checkbox input "false"
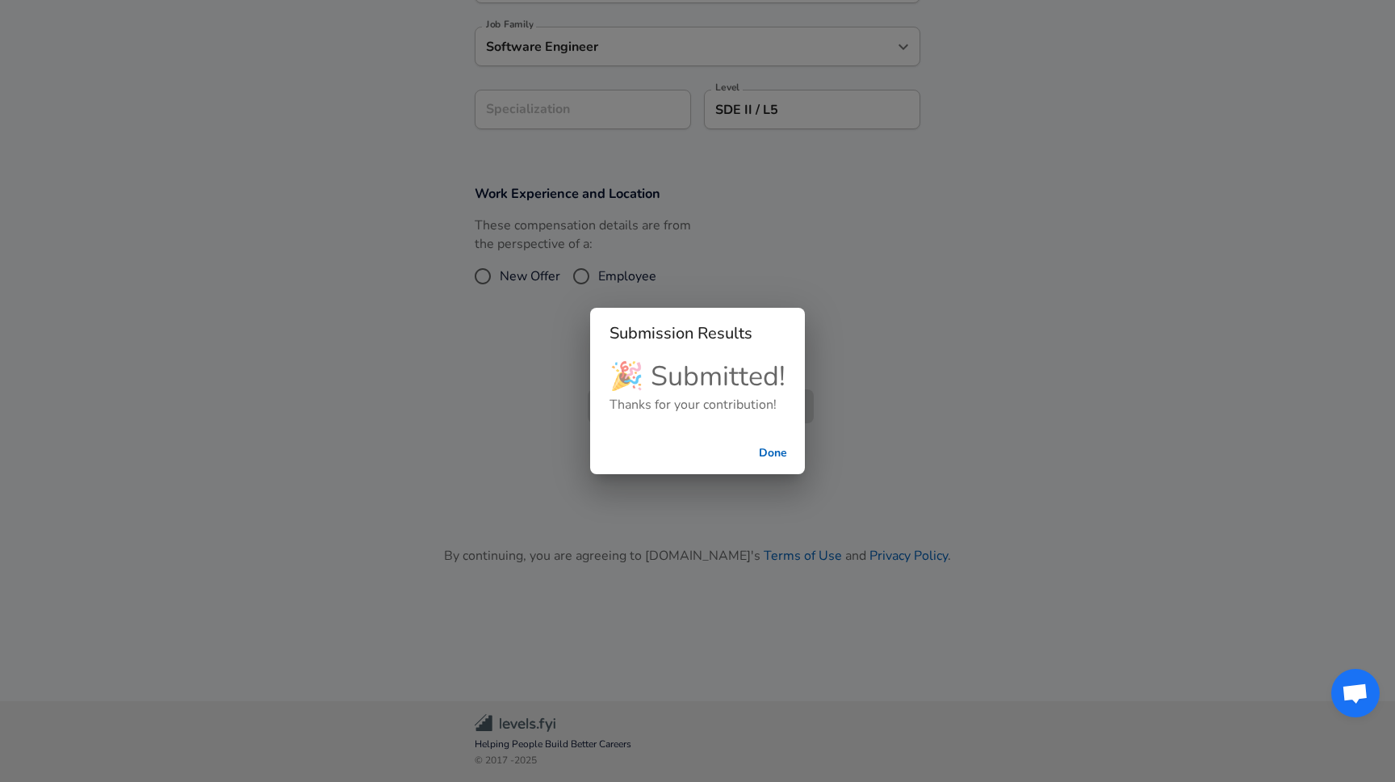
scroll to position [450, 0]
